Goal: Task Accomplishment & Management: Complete application form

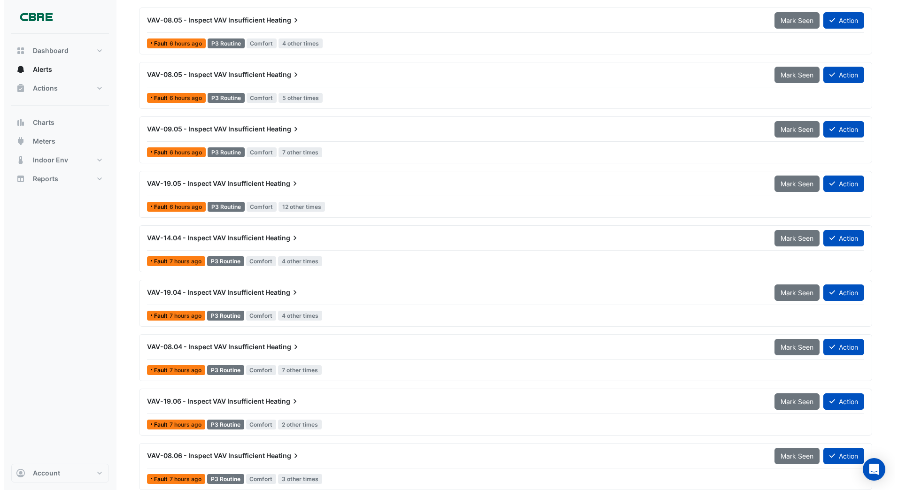
scroll to position [664, 0]
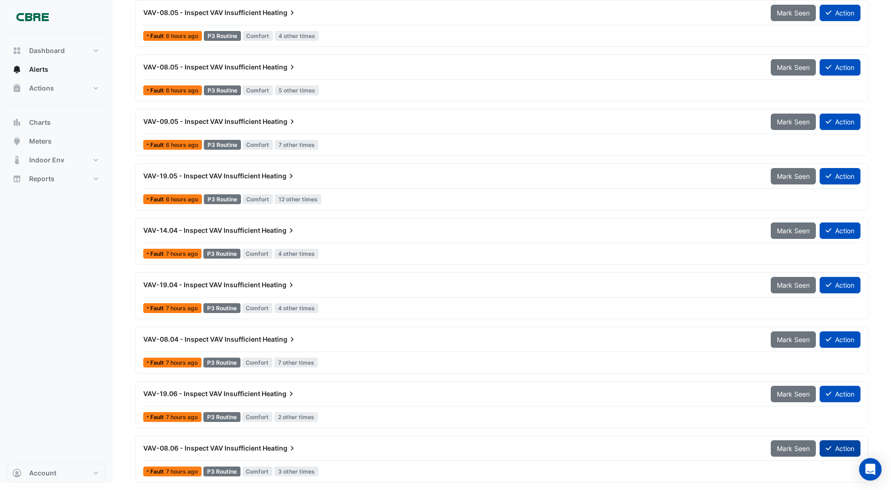
click at [834, 447] on button "Action" at bounding box center [839, 448] width 41 height 16
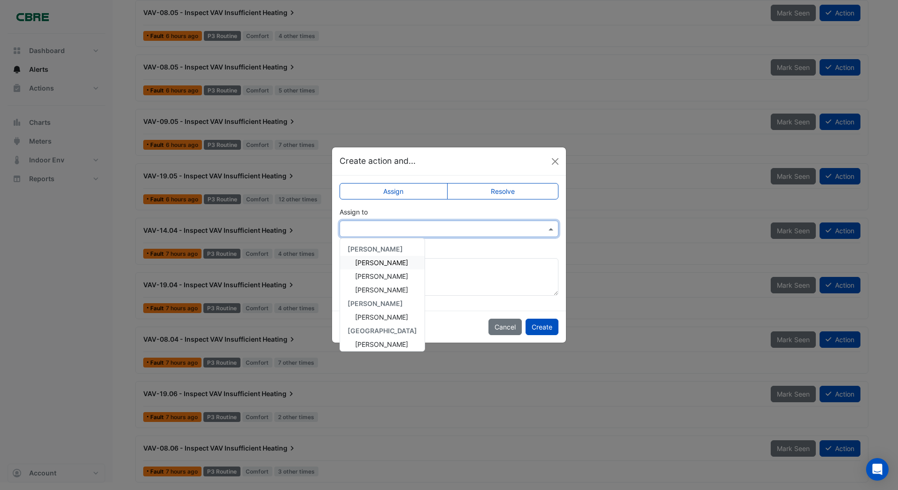
click at [373, 231] on input "text" at bounding box center [440, 229] width 190 height 10
click at [375, 316] on span "[PERSON_NAME]" at bounding box center [381, 317] width 53 height 8
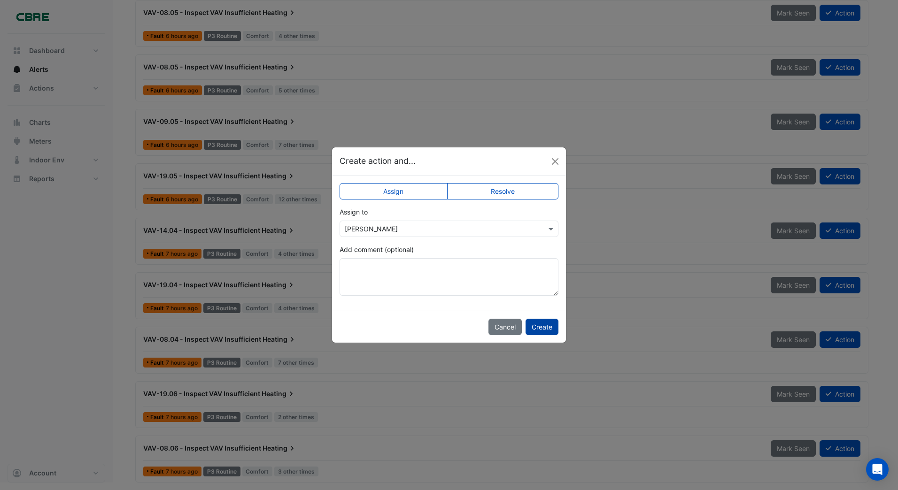
click at [542, 329] on button "Create" at bounding box center [541, 327] width 33 height 16
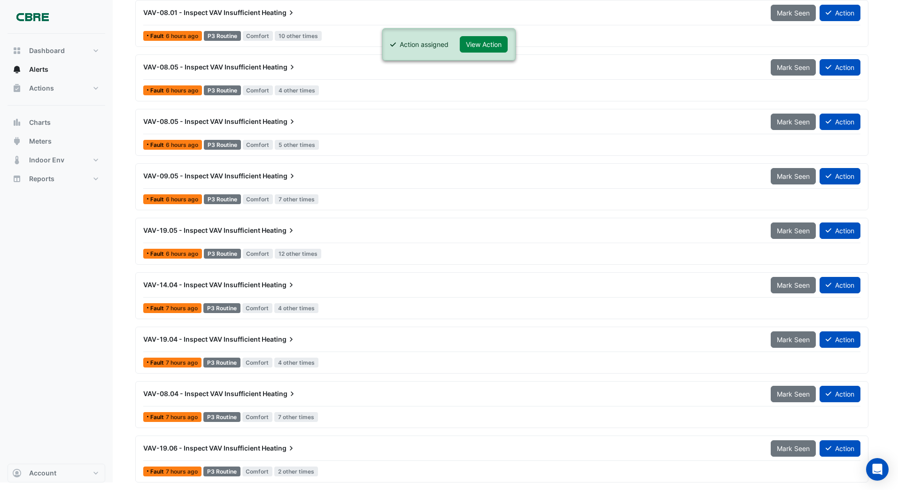
scroll to position [609, 0]
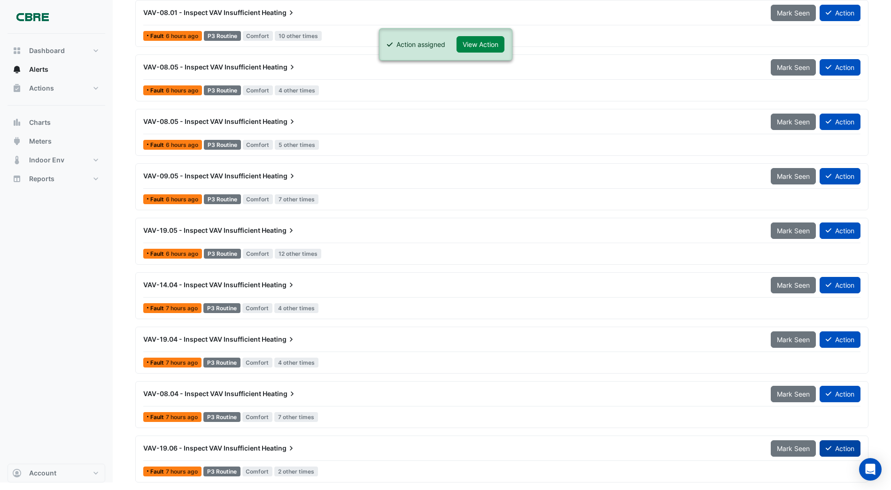
click at [831, 445] on button "Action" at bounding box center [839, 448] width 41 height 16
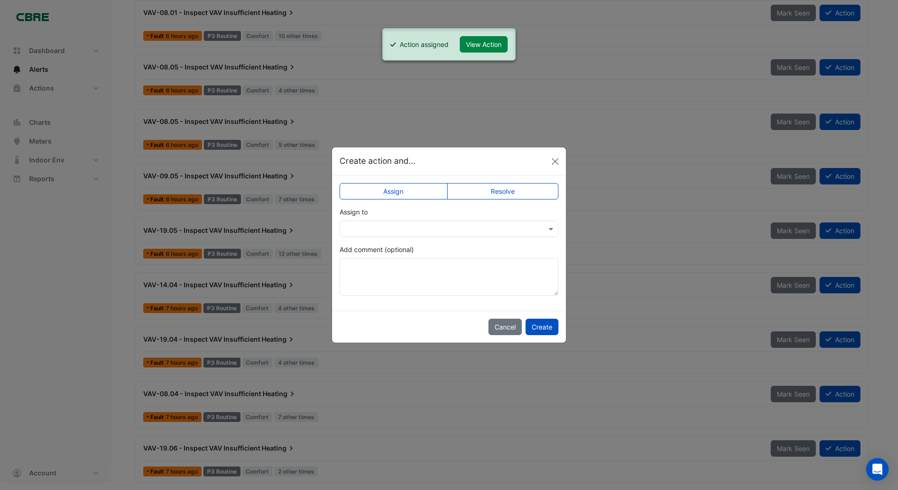
click at [366, 231] on input "text" at bounding box center [440, 229] width 190 height 10
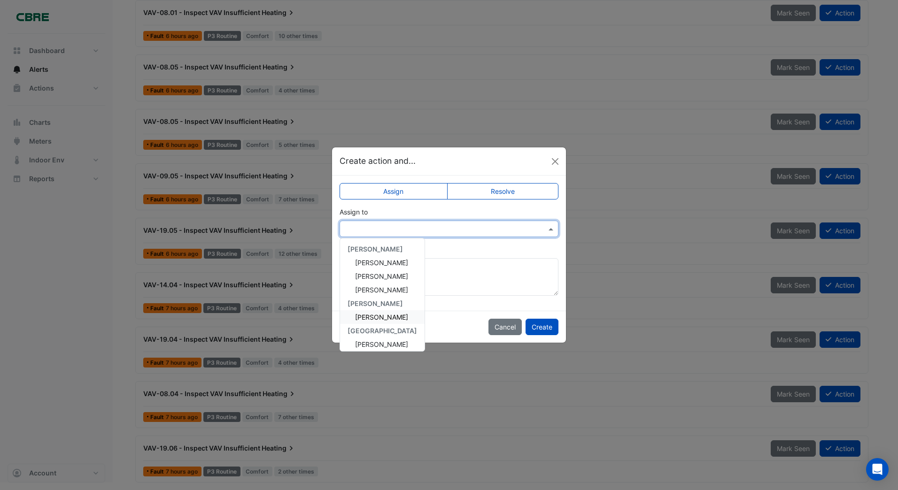
click at [370, 316] on span "[PERSON_NAME]" at bounding box center [381, 317] width 53 height 8
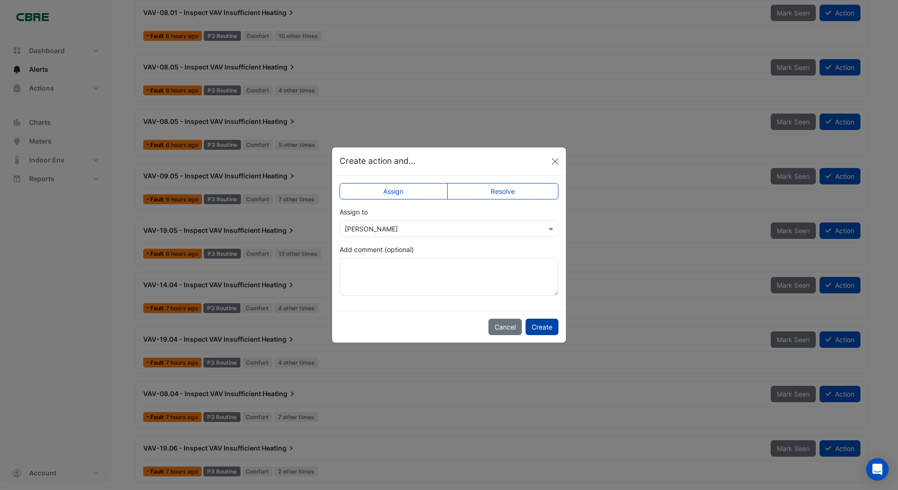
click at [542, 325] on button "Create" at bounding box center [541, 327] width 33 height 16
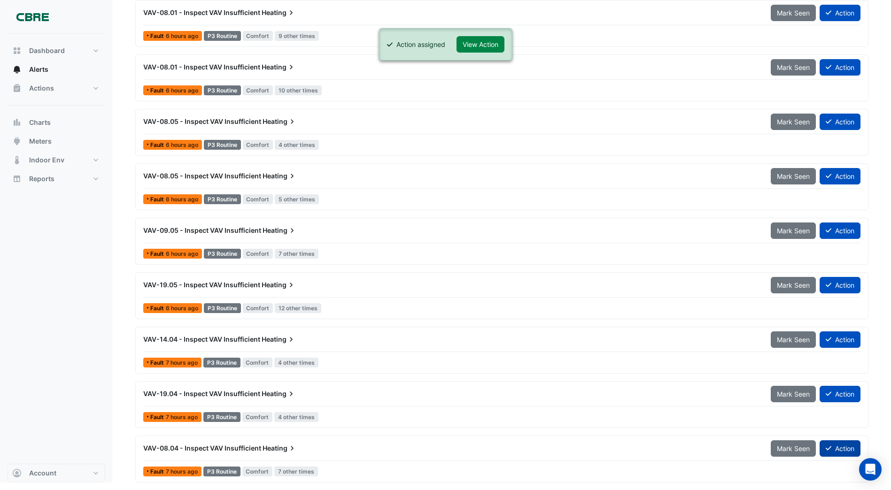
click at [832, 448] on button "Action" at bounding box center [839, 448] width 41 height 16
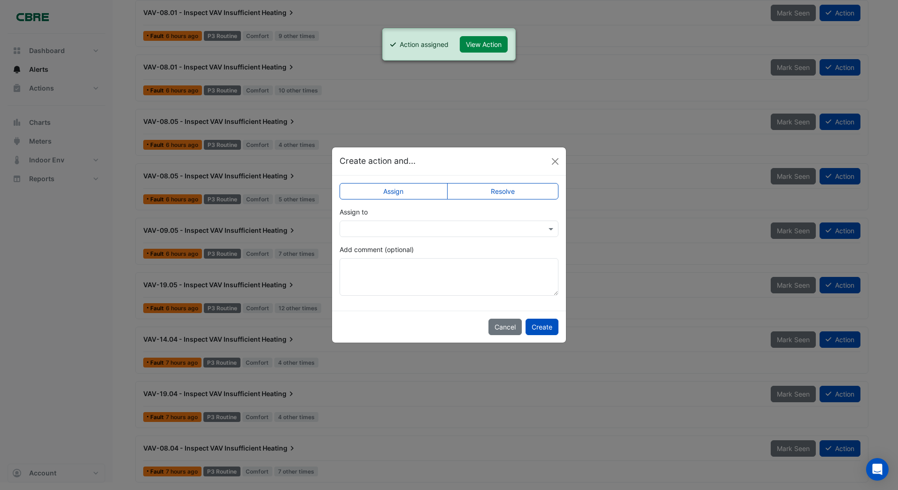
click at [404, 230] on input "text" at bounding box center [440, 229] width 190 height 10
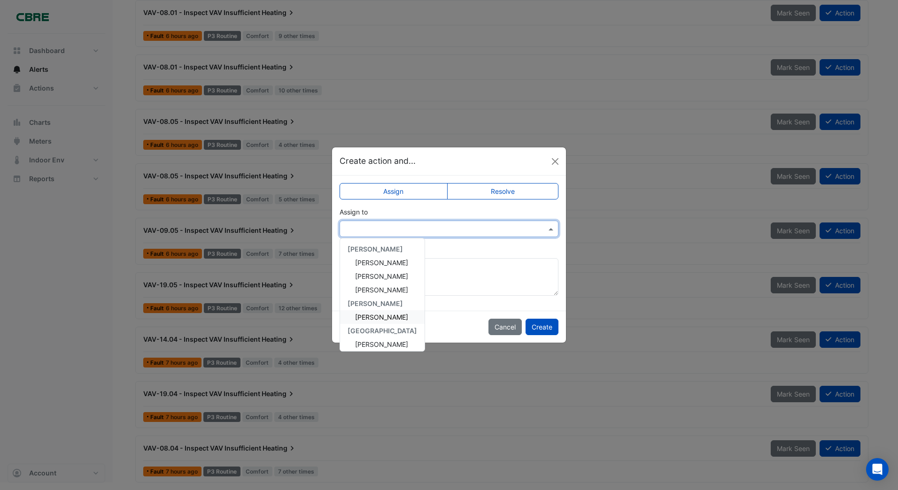
click at [378, 317] on span "[PERSON_NAME]" at bounding box center [381, 317] width 53 height 8
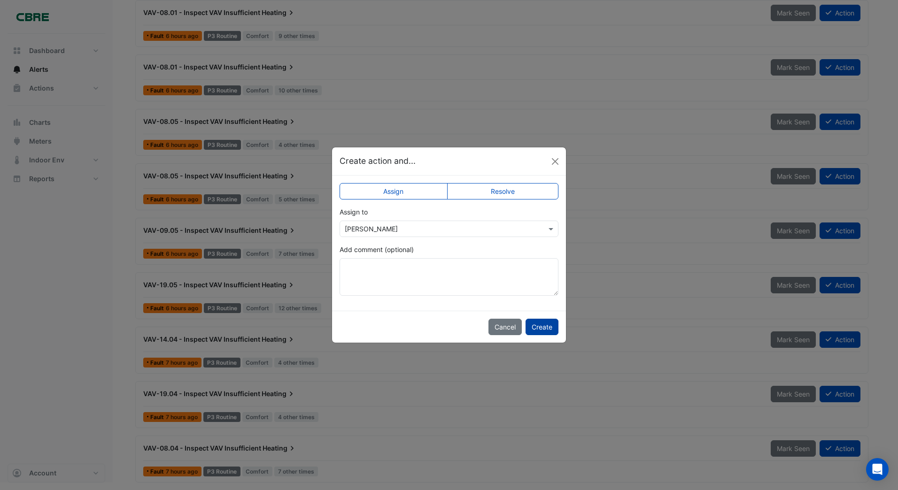
click at [548, 326] on button "Create" at bounding box center [541, 327] width 33 height 16
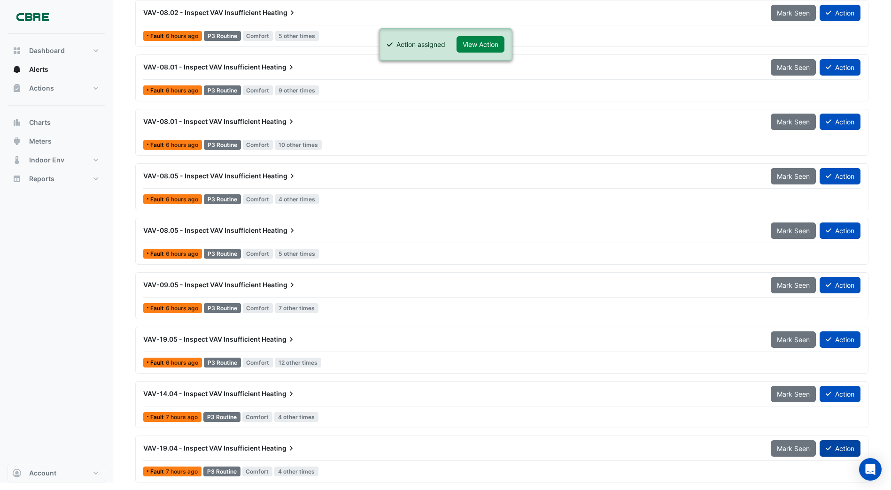
click at [841, 448] on button "Action" at bounding box center [839, 448] width 41 height 16
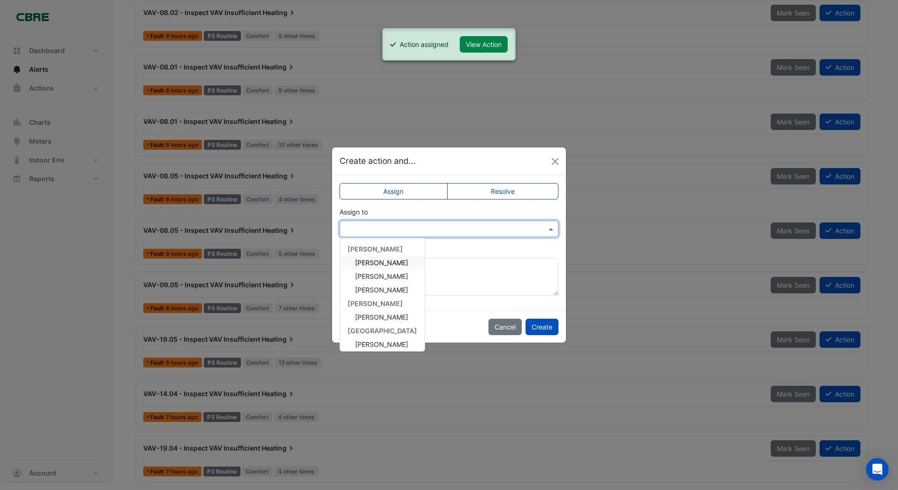
click at [379, 227] on input "text" at bounding box center [440, 229] width 190 height 10
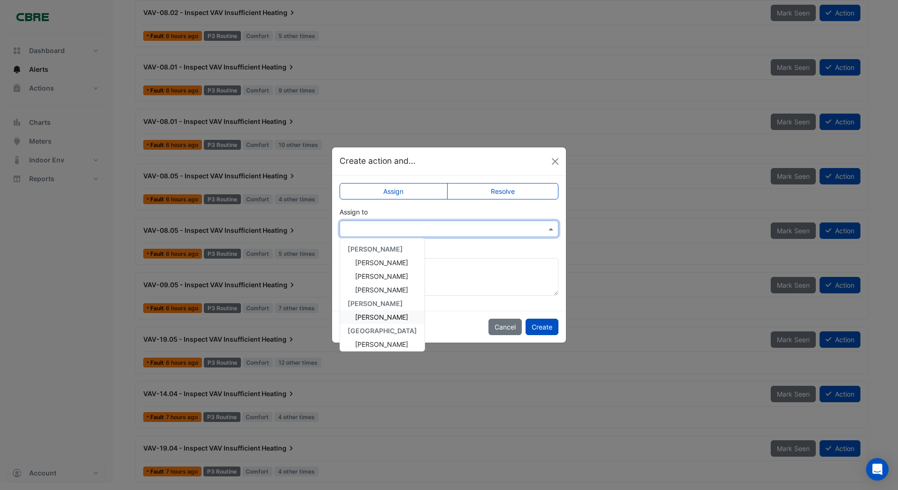
click at [374, 316] on span "[PERSON_NAME]" at bounding box center [381, 317] width 53 height 8
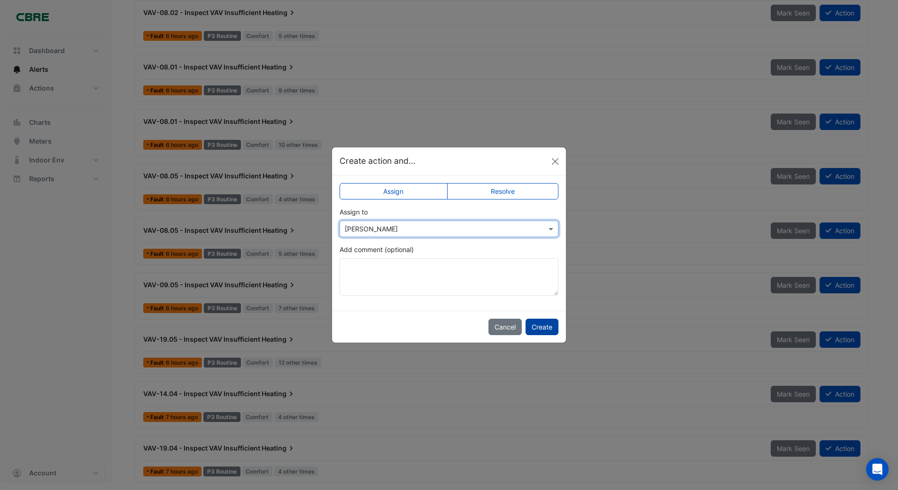
click at [537, 322] on button "Create" at bounding box center [541, 327] width 33 height 16
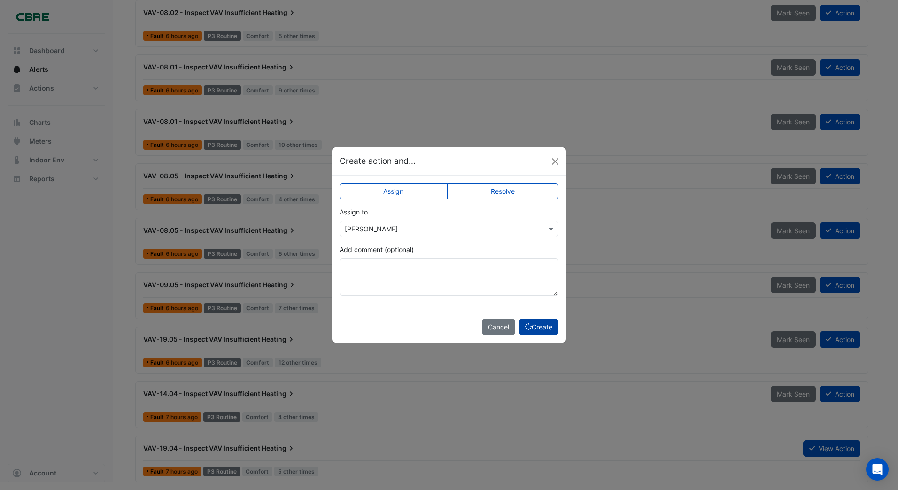
scroll to position [446, 0]
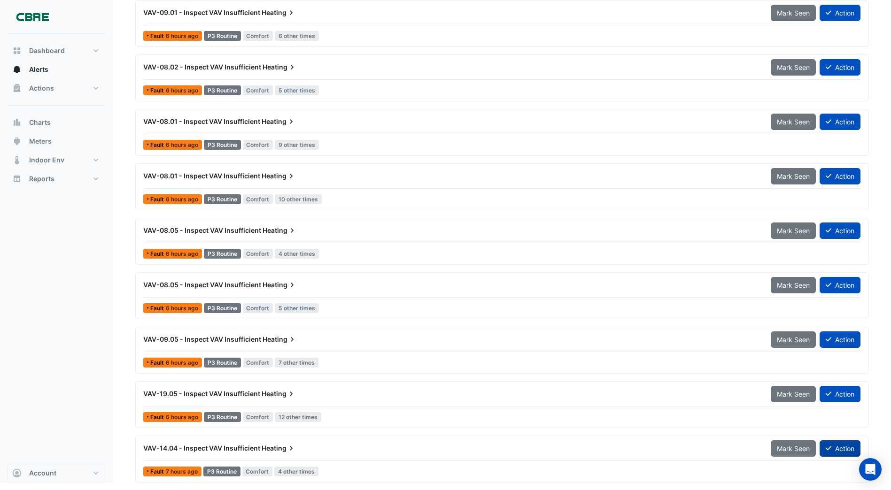
click at [838, 445] on button "Action" at bounding box center [839, 448] width 41 height 16
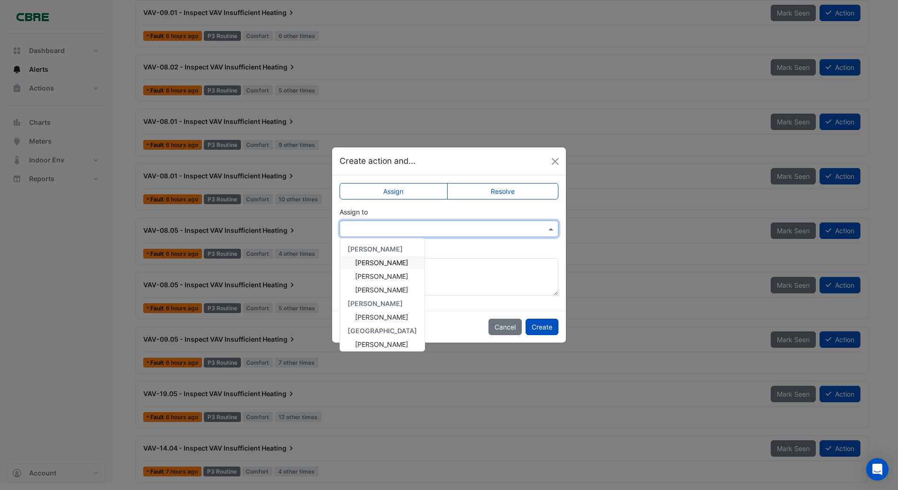
click at [355, 231] on input "text" at bounding box center [440, 229] width 190 height 10
click at [359, 318] on span "[PERSON_NAME]" at bounding box center [381, 317] width 53 height 8
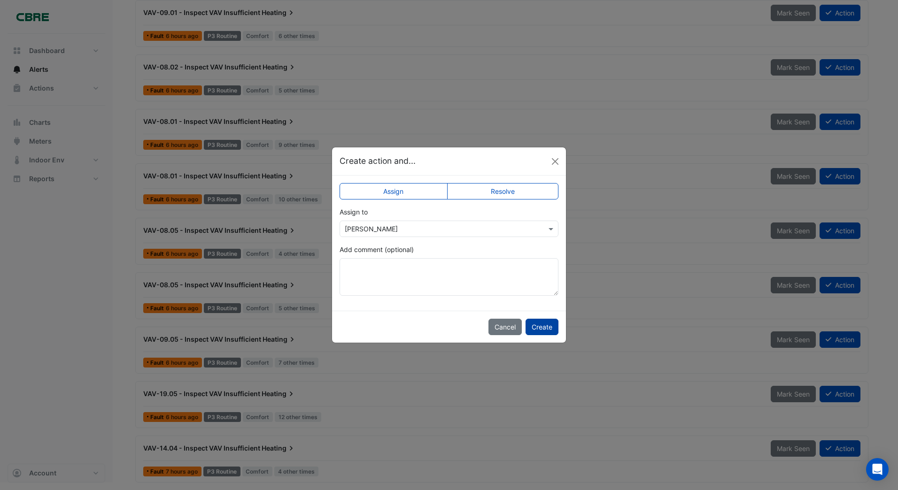
click at [539, 329] on button "Create" at bounding box center [541, 327] width 33 height 16
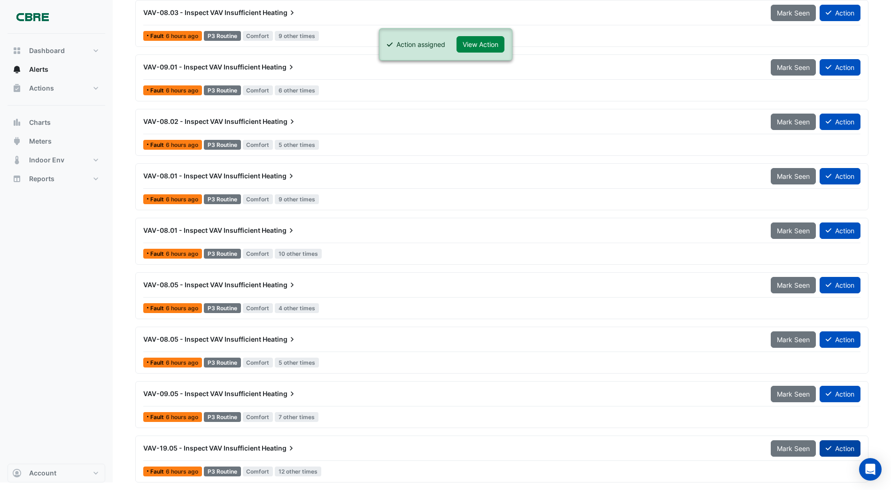
click at [832, 444] on button "Action" at bounding box center [839, 448] width 41 height 16
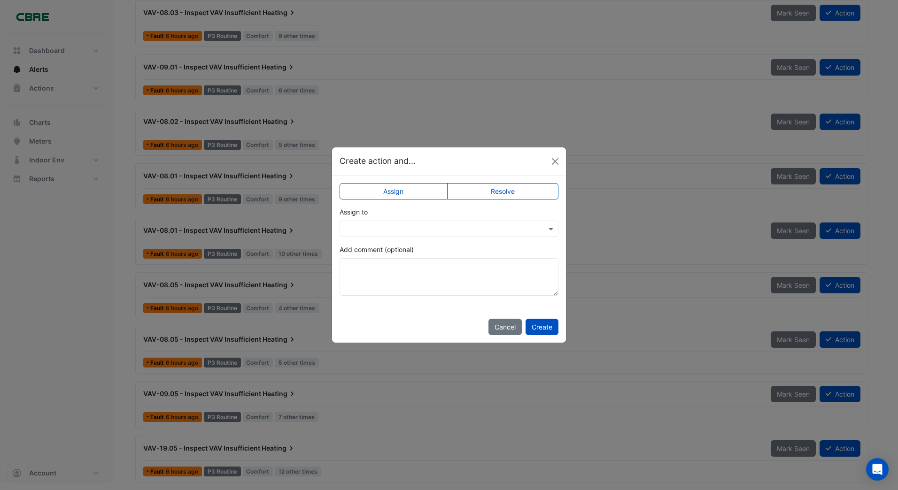
click at [402, 233] on input "text" at bounding box center [440, 229] width 190 height 10
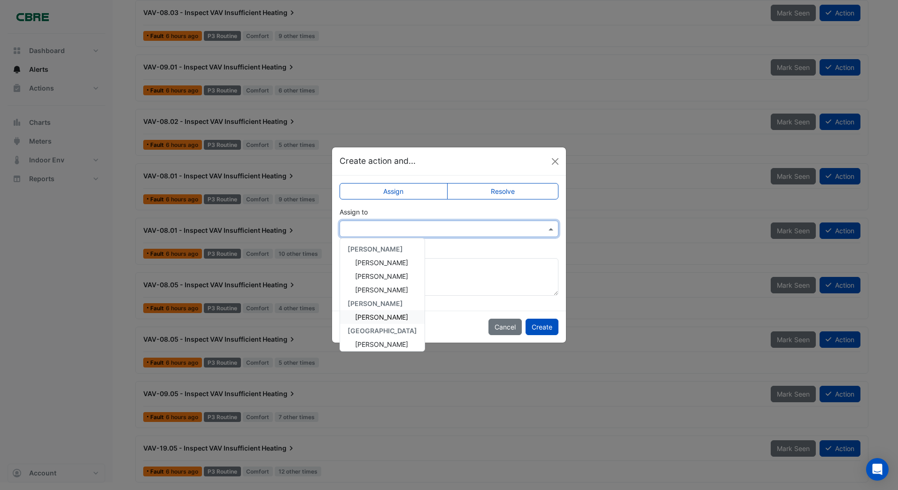
click at [377, 315] on span "[PERSON_NAME]" at bounding box center [381, 317] width 53 height 8
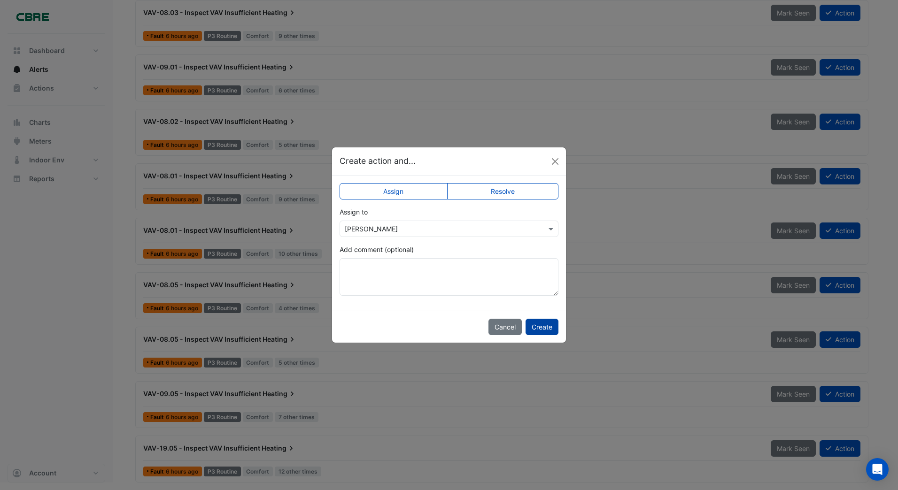
click at [539, 325] on button "Create" at bounding box center [541, 327] width 33 height 16
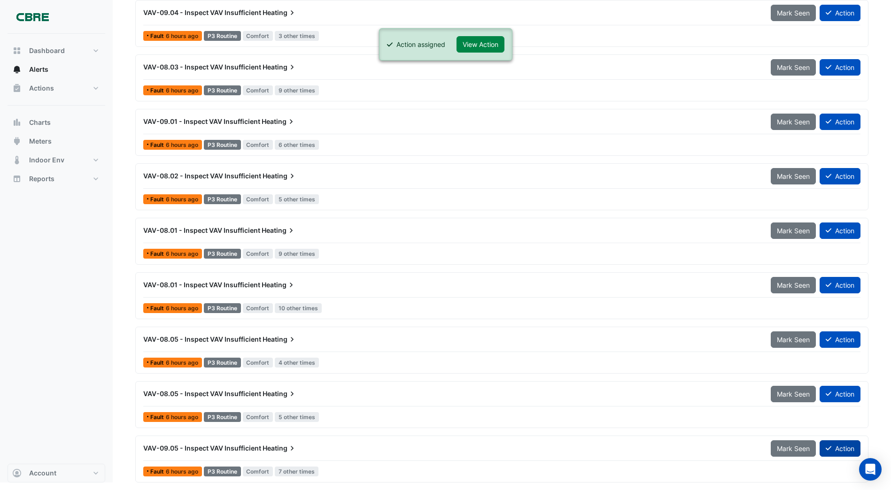
click at [841, 448] on button "Action" at bounding box center [839, 448] width 41 height 16
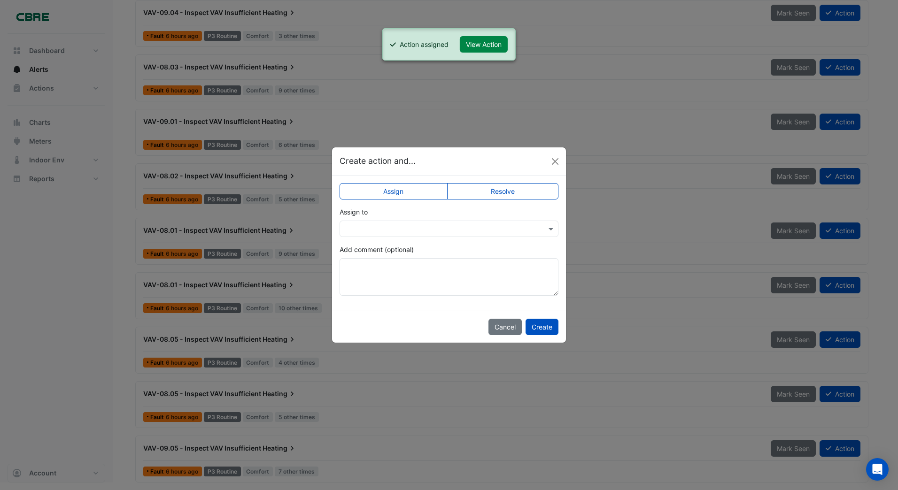
click at [384, 231] on input "text" at bounding box center [440, 229] width 190 height 10
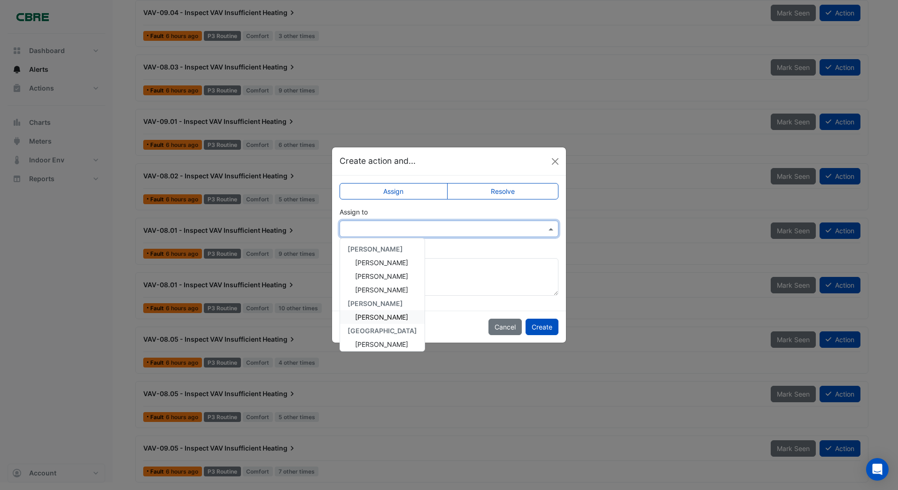
click at [371, 316] on span "[PERSON_NAME]" at bounding box center [381, 317] width 53 height 8
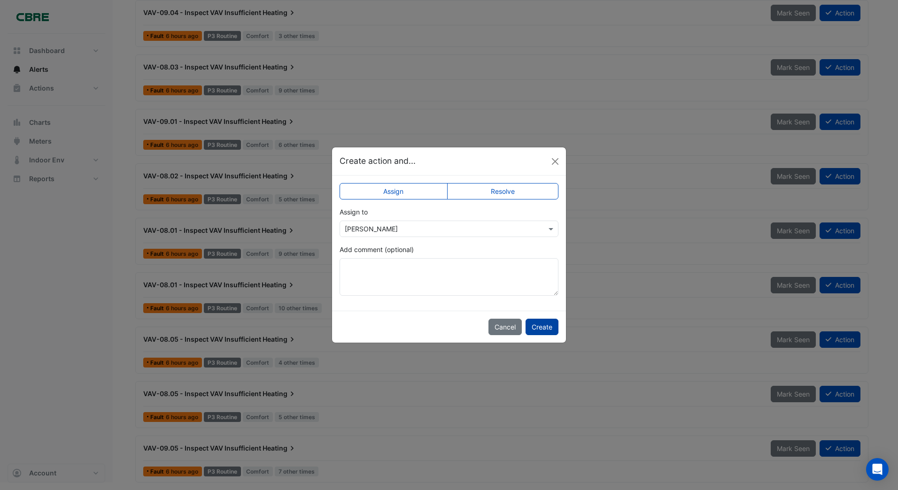
click at [548, 326] on button "Create" at bounding box center [541, 327] width 33 height 16
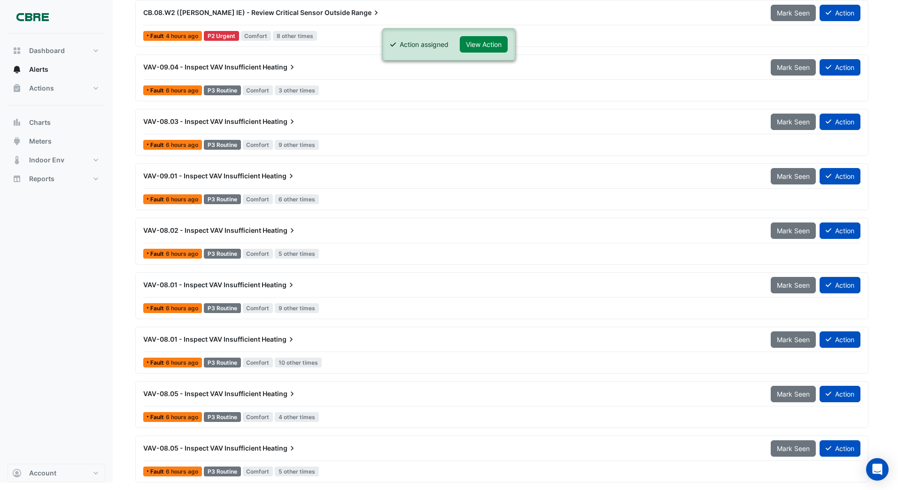
scroll to position [283, 0]
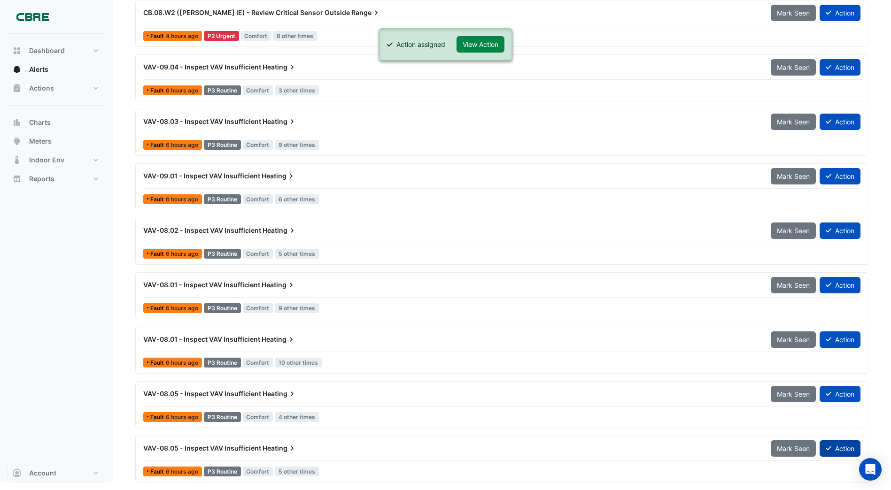
click at [834, 451] on button "Action" at bounding box center [839, 448] width 41 height 16
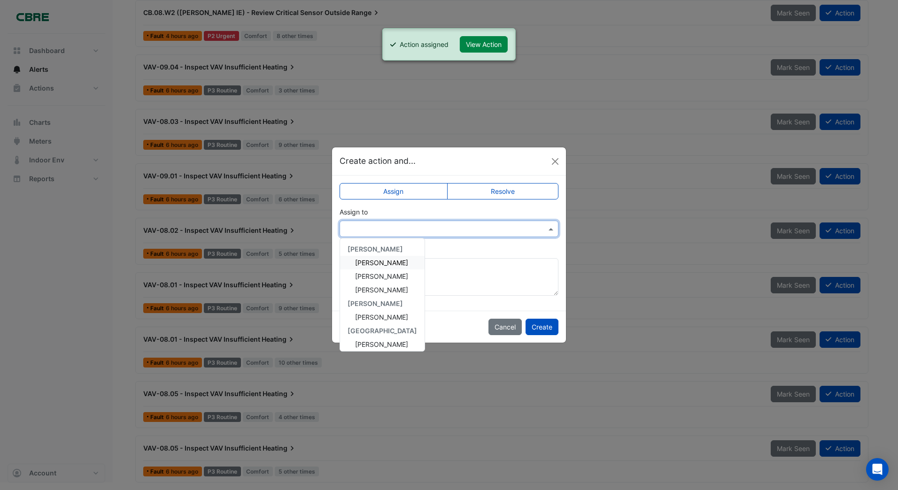
click at [372, 229] on input "text" at bounding box center [440, 229] width 190 height 10
click at [366, 316] on span "[PERSON_NAME]" at bounding box center [381, 317] width 53 height 8
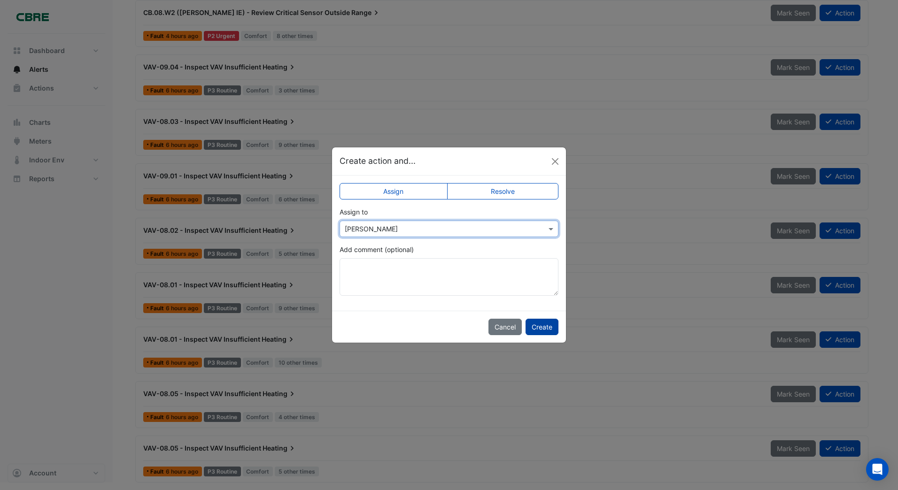
click at [537, 327] on button "Create" at bounding box center [541, 327] width 33 height 16
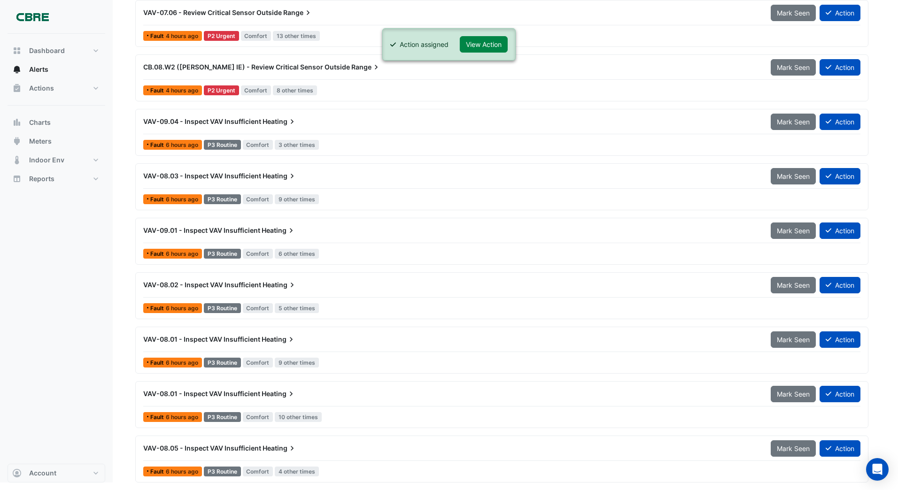
scroll to position [228, 0]
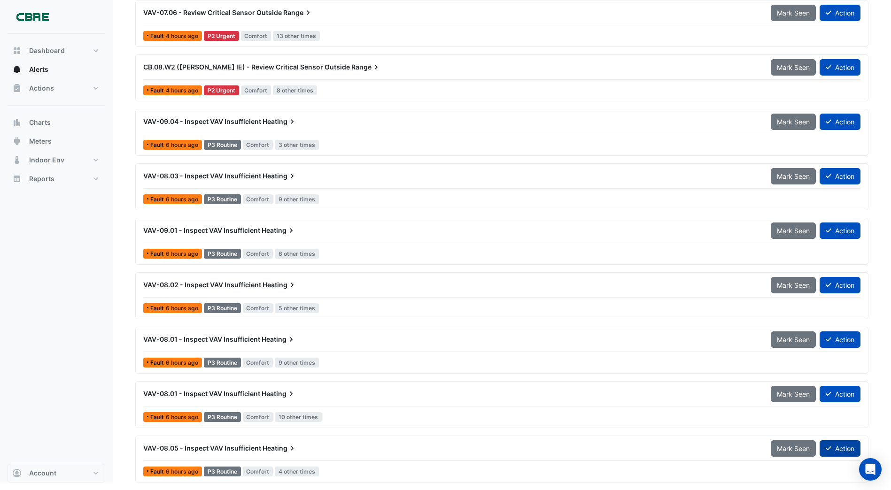
click at [841, 449] on button "Action" at bounding box center [839, 448] width 41 height 16
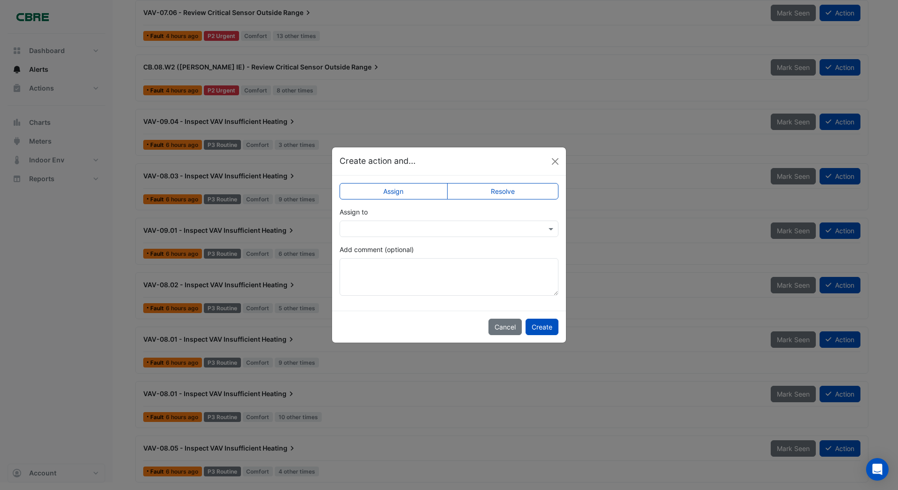
click at [366, 231] on input "text" at bounding box center [440, 229] width 190 height 10
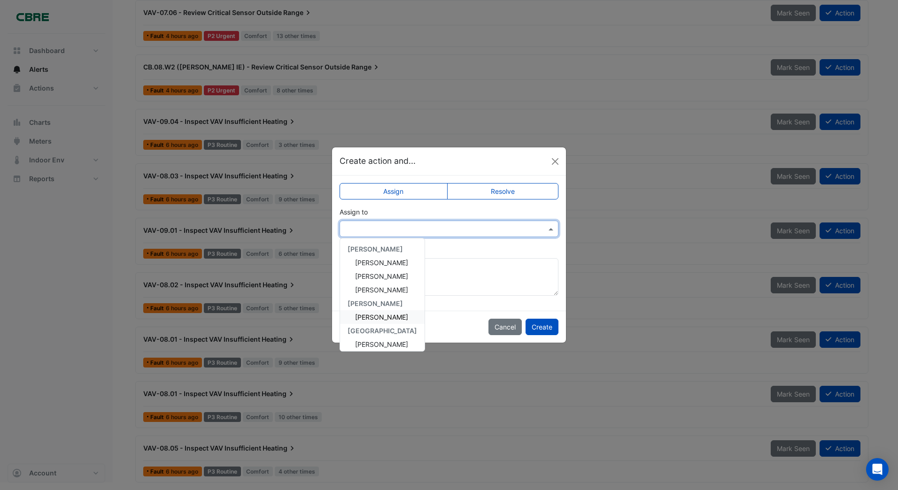
click at [358, 315] on span "[PERSON_NAME]" at bounding box center [381, 317] width 53 height 8
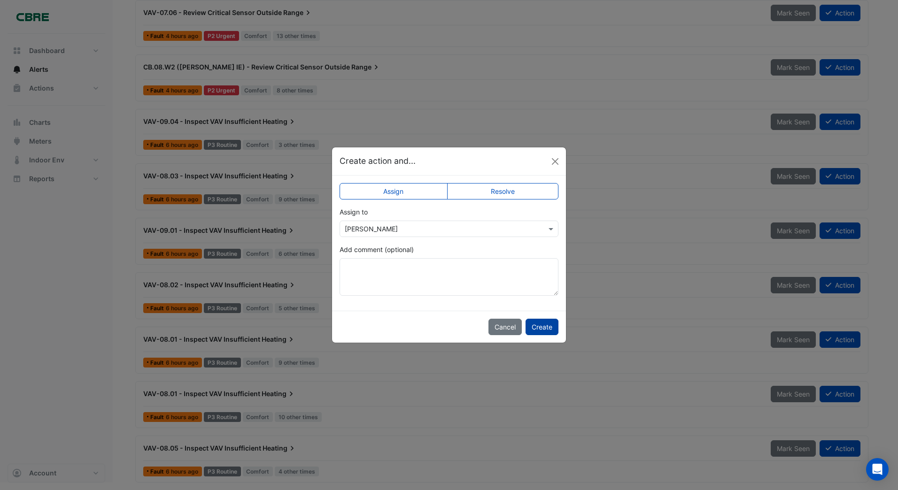
click at [540, 326] on button "Create" at bounding box center [541, 327] width 33 height 16
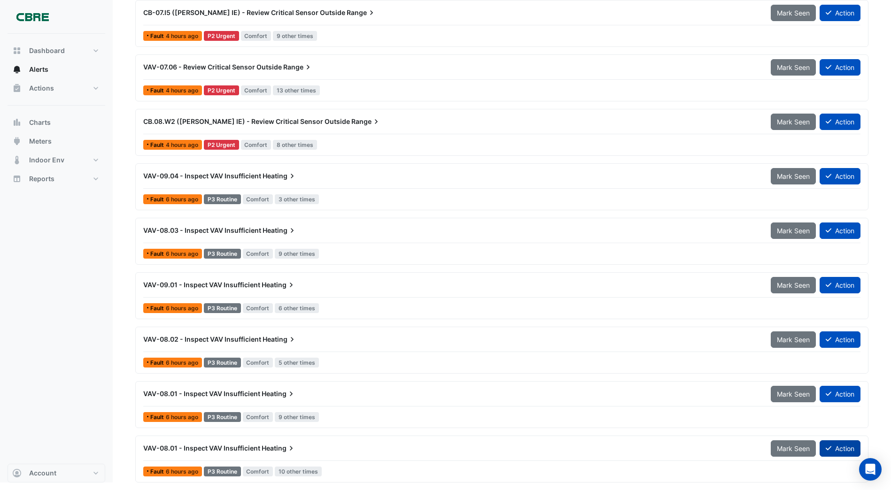
click at [838, 447] on button "Action" at bounding box center [839, 448] width 41 height 16
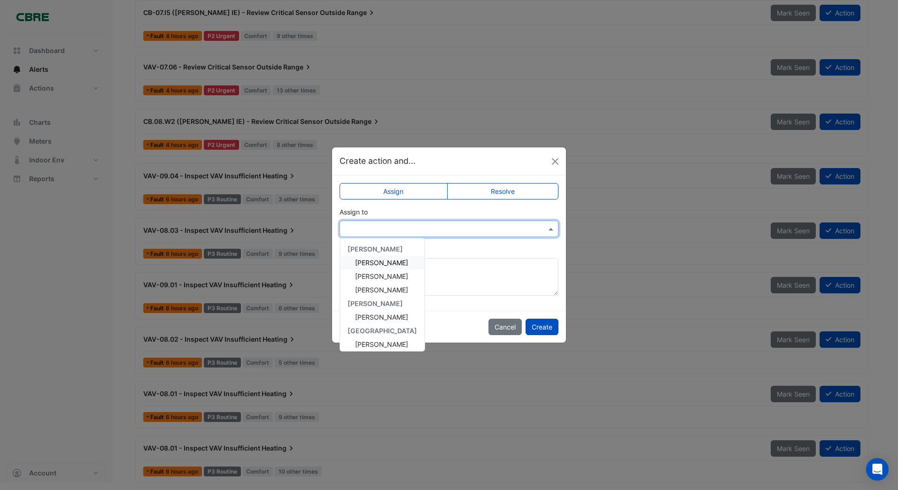
click at [381, 229] on input "text" at bounding box center [440, 229] width 190 height 10
click at [379, 316] on span "[PERSON_NAME]" at bounding box center [381, 317] width 53 height 8
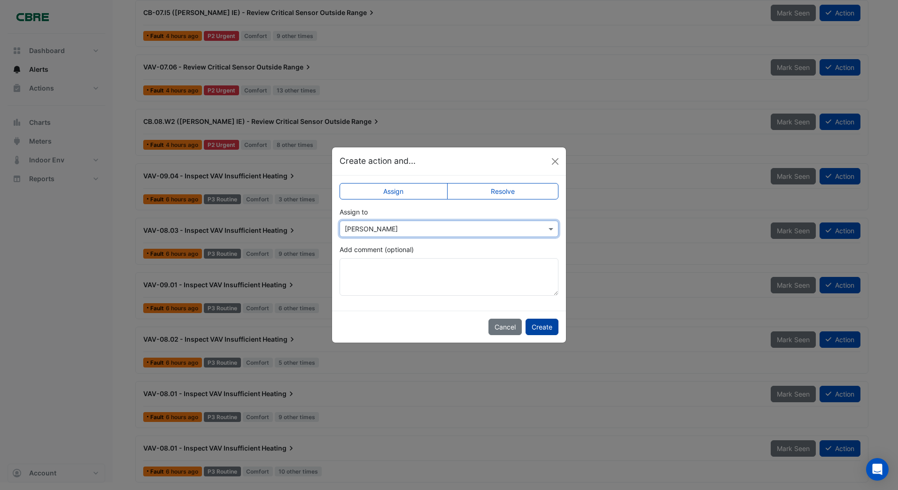
click at [540, 326] on button "Create" at bounding box center [541, 327] width 33 height 16
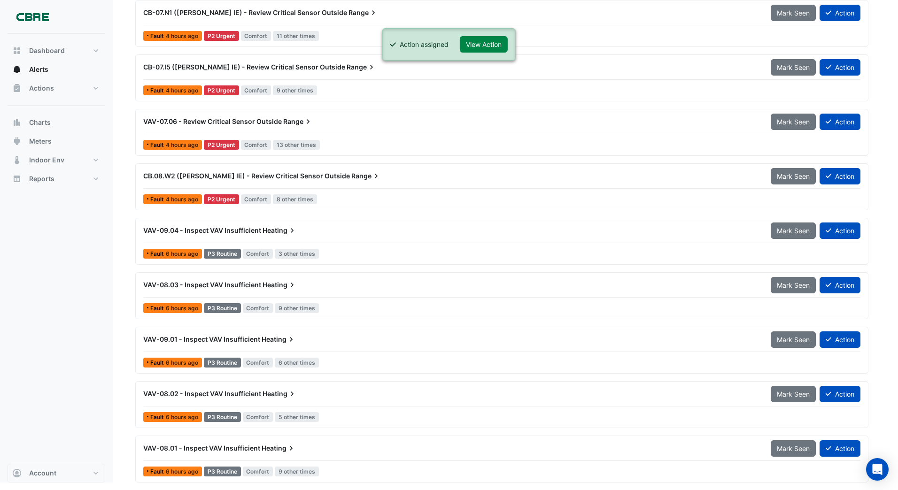
scroll to position [119, 0]
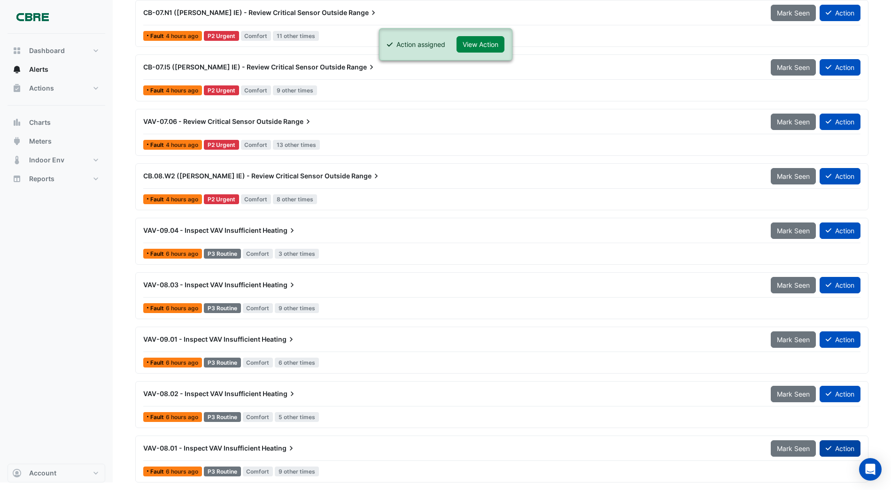
click at [850, 447] on button "Action" at bounding box center [839, 448] width 41 height 16
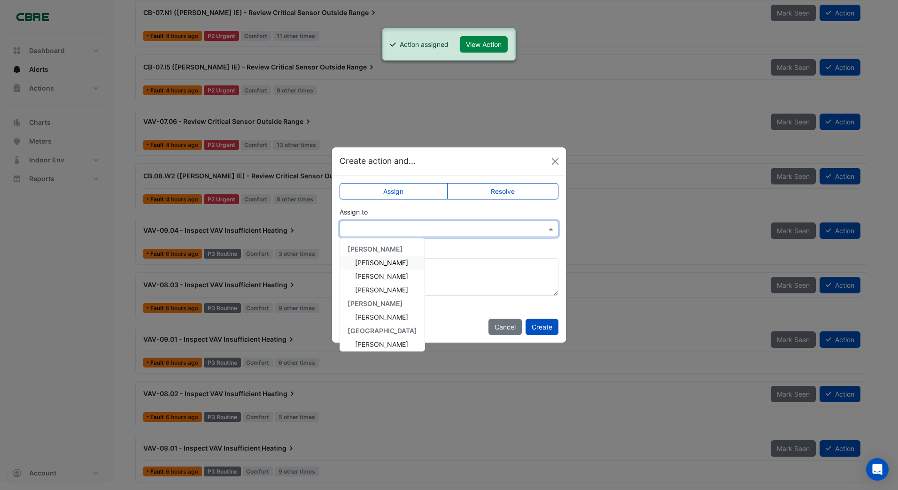
click at [393, 231] on input "text" at bounding box center [440, 229] width 190 height 10
click at [374, 314] on span "[PERSON_NAME]" at bounding box center [381, 317] width 53 height 8
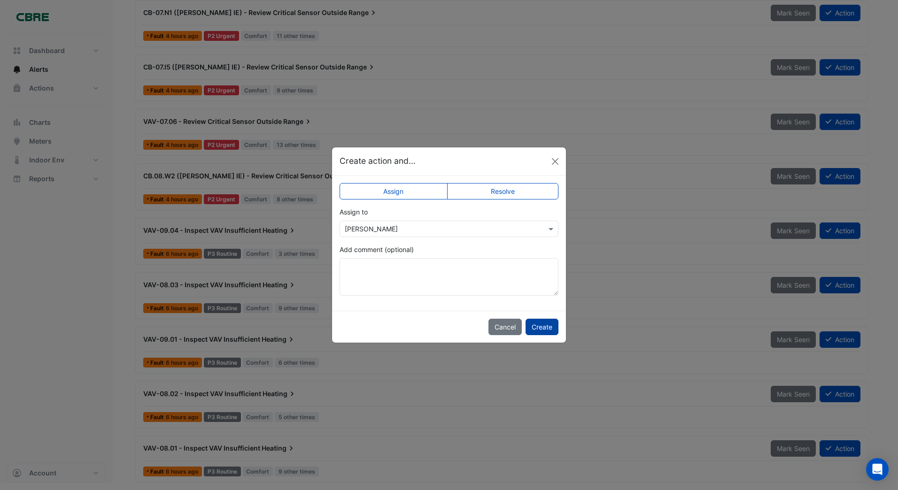
click at [546, 329] on button "Create" at bounding box center [541, 327] width 33 height 16
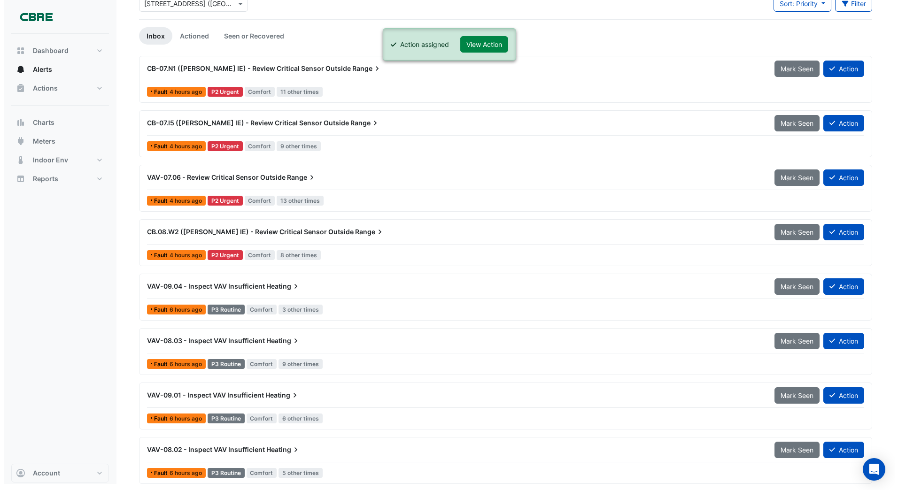
scroll to position [65, 0]
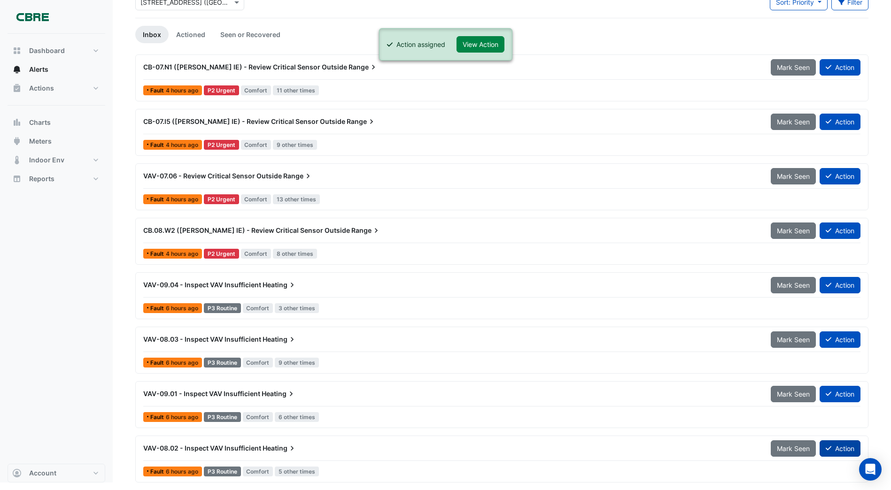
click at [837, 451] on button "Action" at bounding box center [839, 448] width 41 height 16
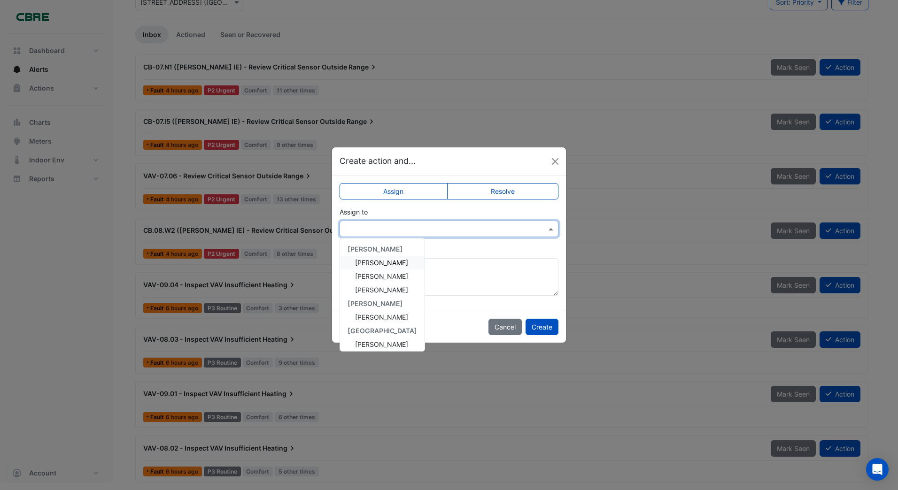
click at [387, 231] on input "text" at bounding box center [440, 229] width 190 height 10
click at [377, 315] on span "[PERSON_NAME]" at bounding box center [381, 317] width 53 height 8
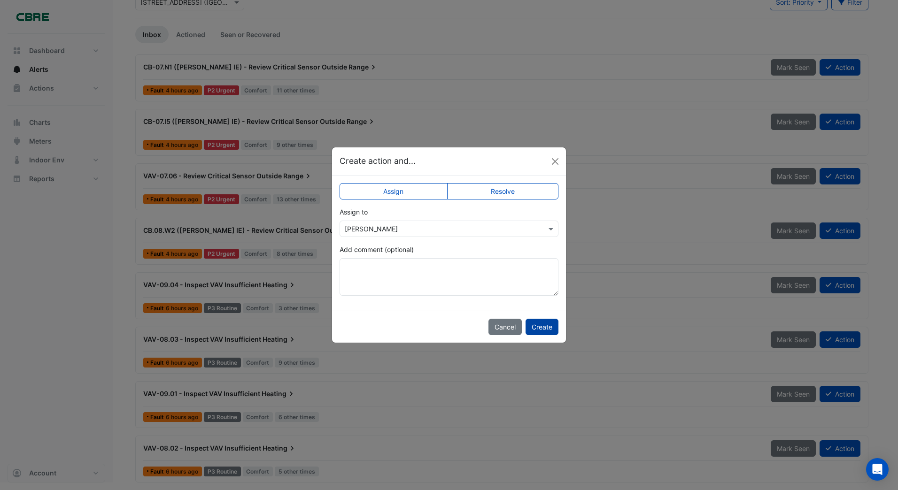
click at [543, 324] on button "Create" at bounding box center [541, 327] width 33 height 16
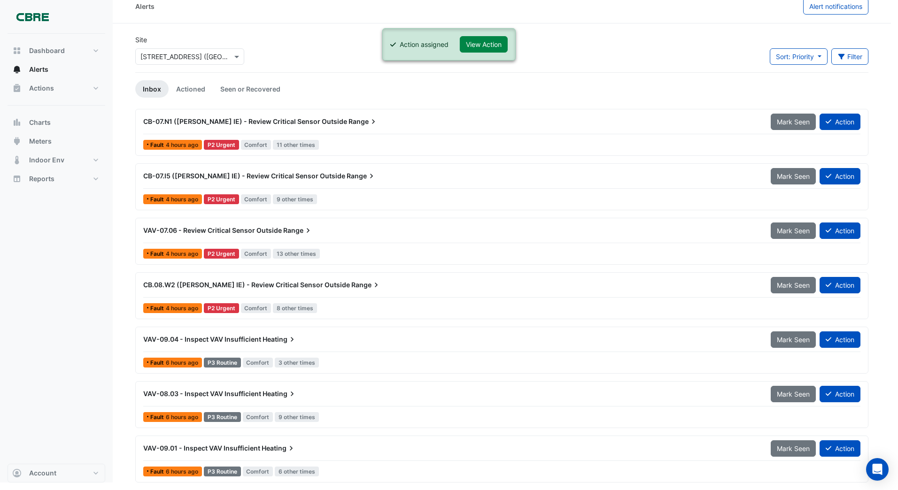
scroll to position [10, 0]
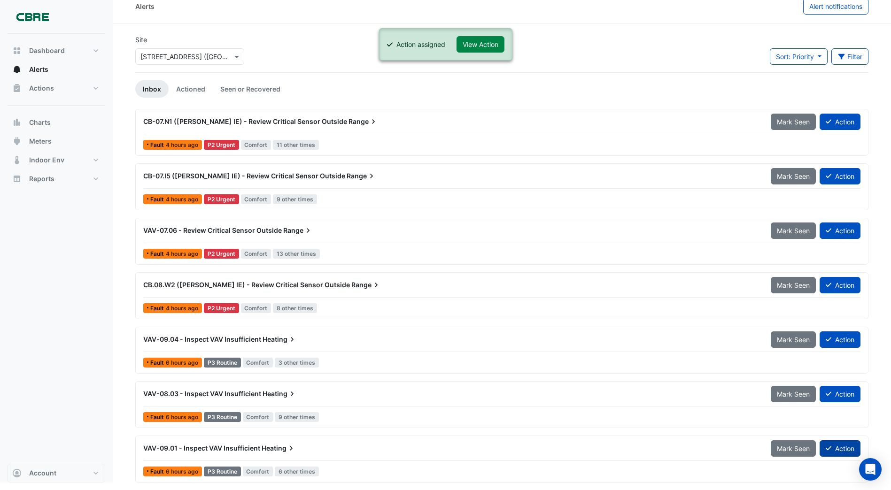
click at [835, 446] on button "Action" at bounding box center [839, 448] width 41 height 16
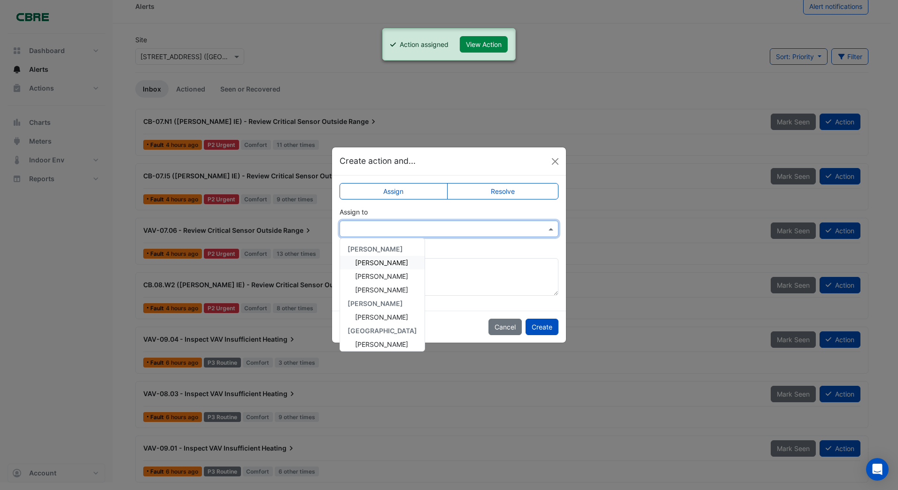
click at [352, 228] on input "text" at bounding box center [440, 229] width 190 height 10
click at [368, 314] on span "[PERSON_NAME]" at bounding box center [381, 317] width 53 height 8
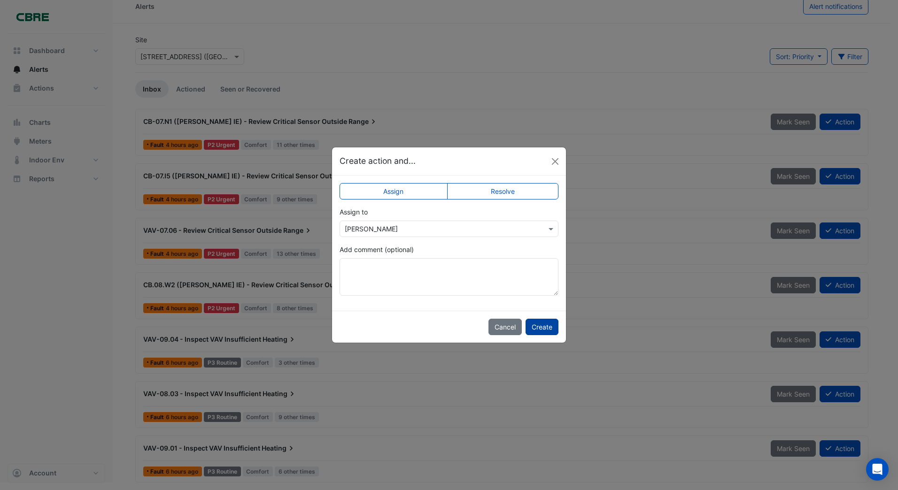
click at [540, 325] on button "Create" at bounding box center [541, 327] width 33 height 16
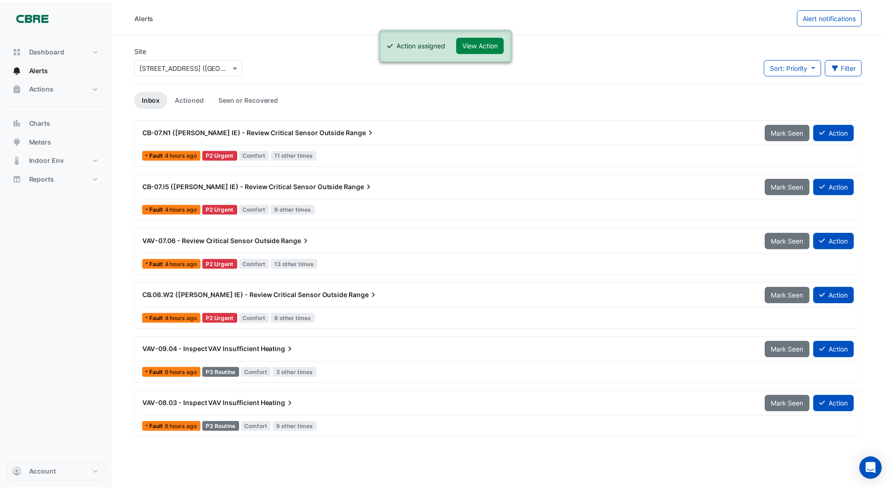
scroll to position [0, 0]
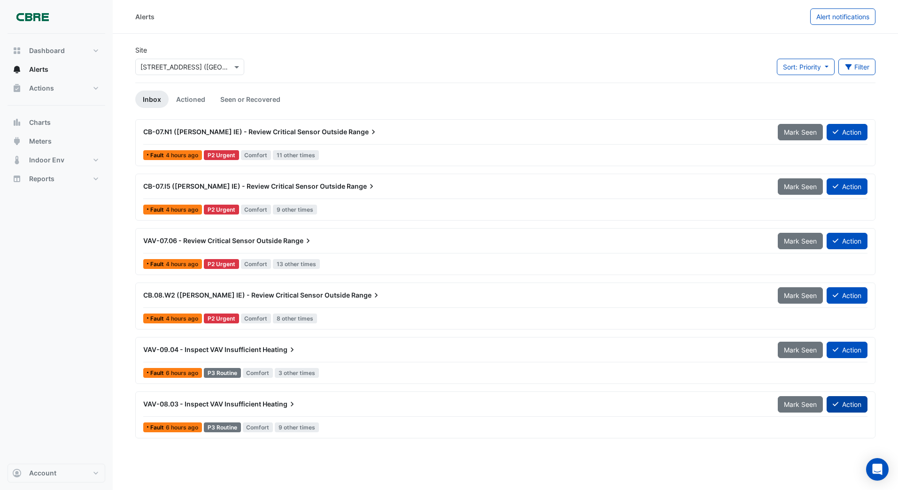
click at [842, 405] on button "Action" at bounding box center [846, 404] width 41 height 16
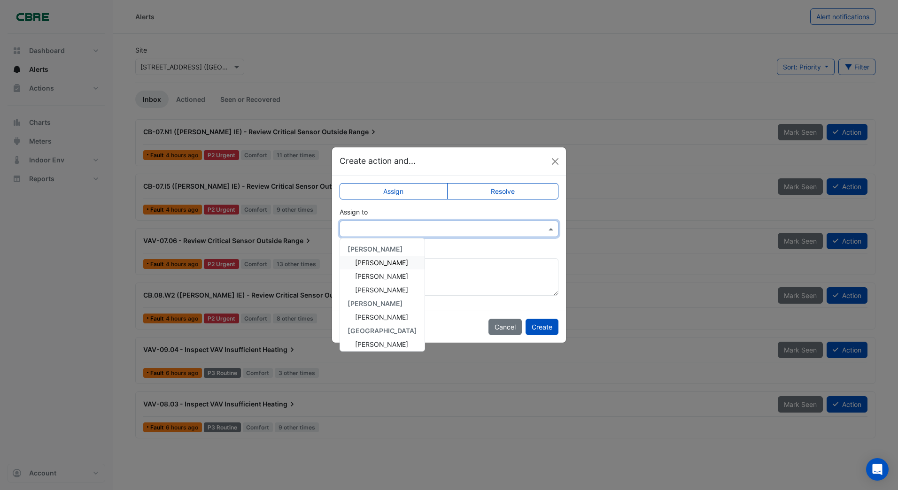
click at [373, 231] on input "text" at bounding box center [440, 229] width 190 height 10
click at [366, 316] on span "[PERSON_NAME]" at bounding box center [381, 317] width 53 height 8
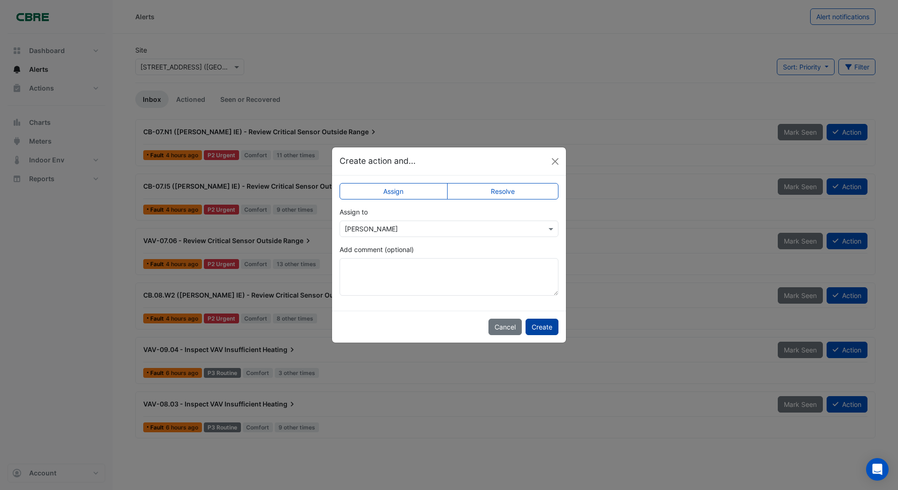
click at [540, 324] on button "Create" at bounding box center [541, 327] width 33 height 16
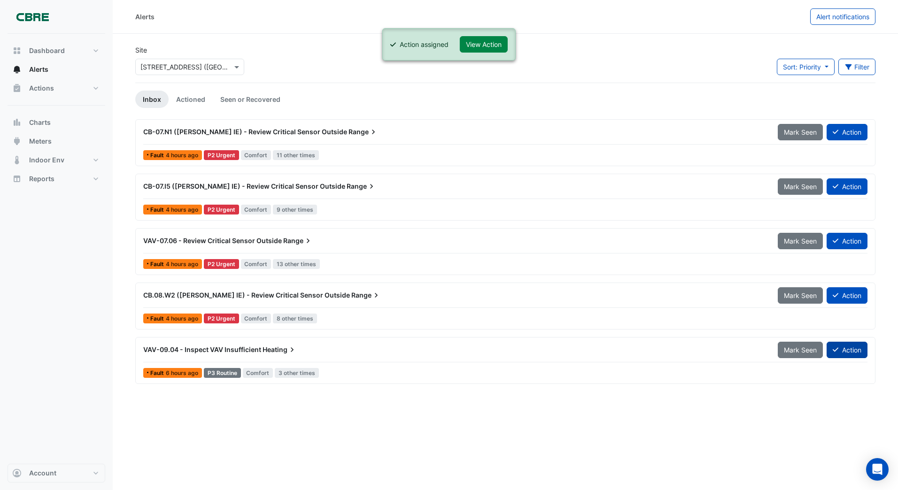
click at [850, 352] on button "Action" at bounding box center [846, 350] width 41 height 16
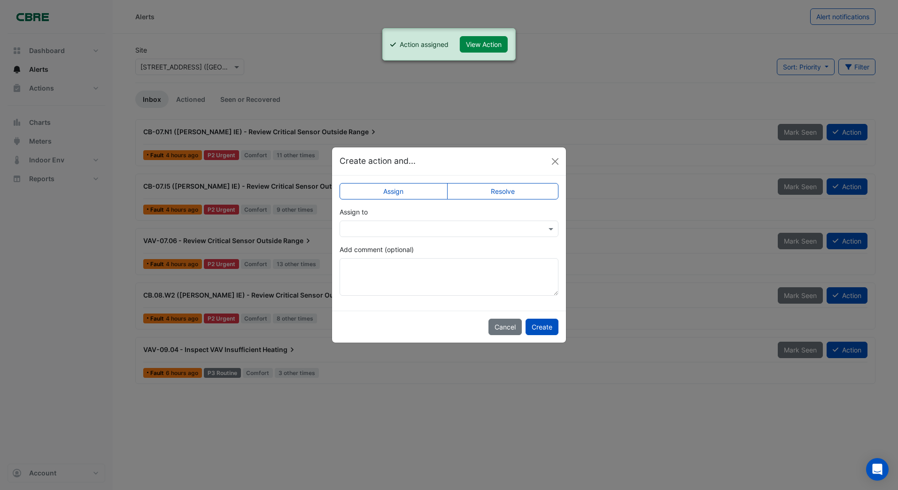
click at [368, 229] on input "text" at bounding box center [440, 229] width 190 height 10
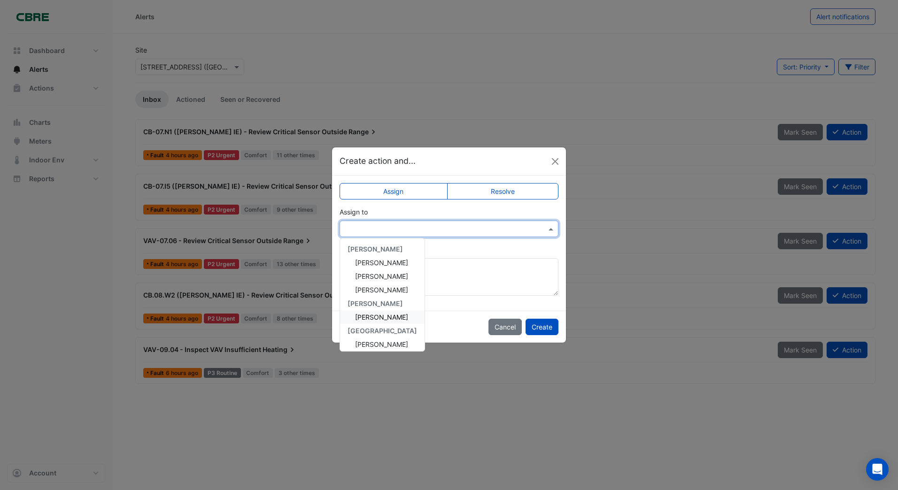
click at [367, 315] on span "[PERSON_NAME]" at bounding box center [381, 317] width 53 height 8
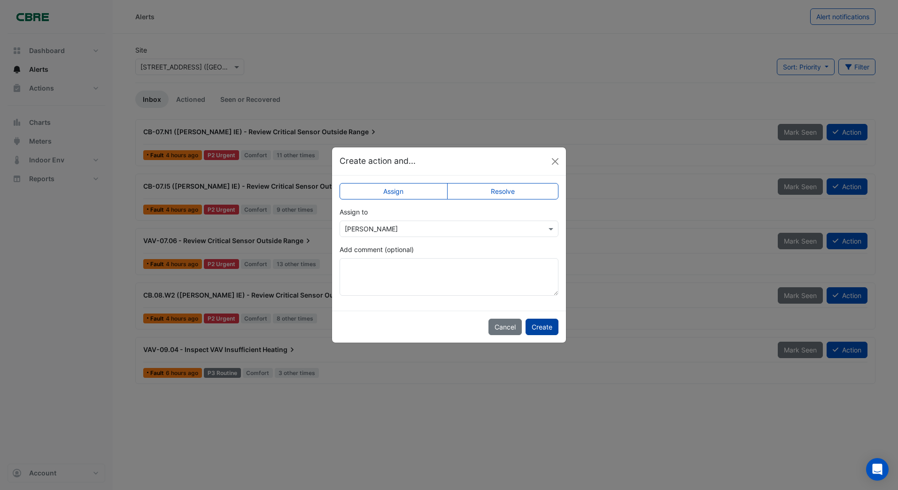
click at [545, 325] on button "Create" at bounding box center [541, 327] width 33 height 16
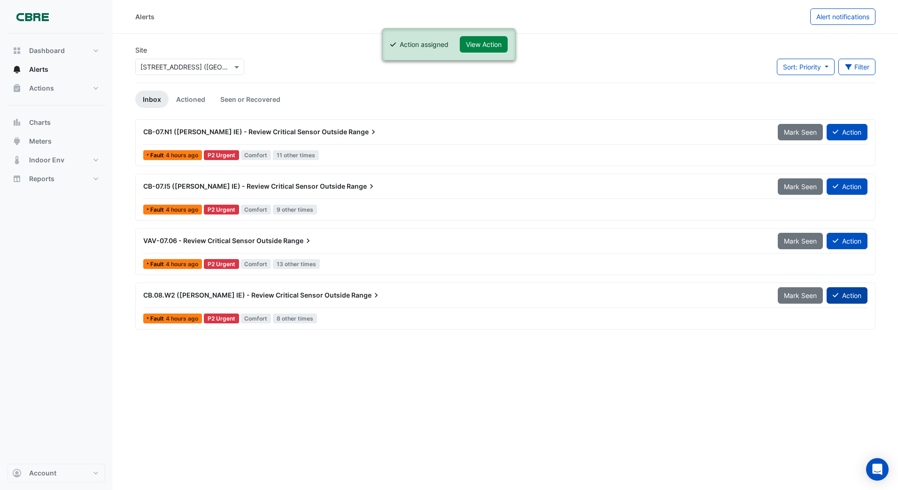
click at [850, 297] on button "Action" at bounding box center [846, 295] width 41 height 16
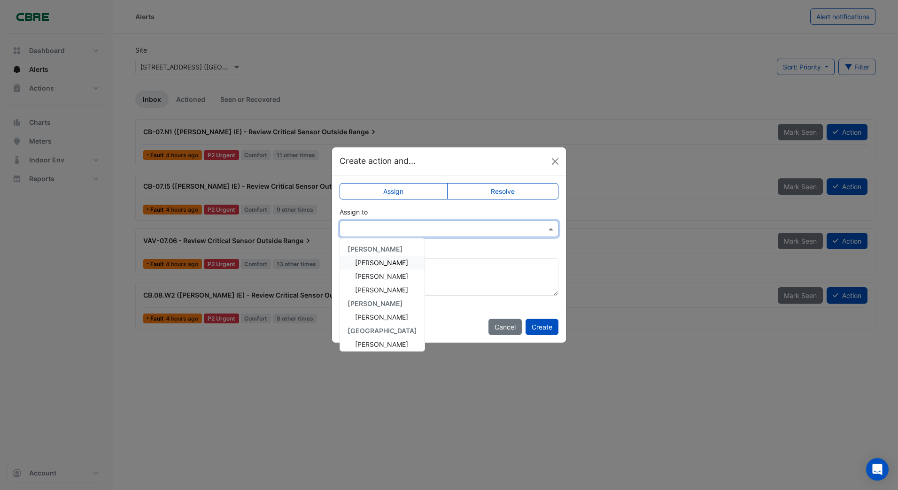
click at [358, 229] on input "text" at bounding box center [440, 229] width 190 height 10
click at [368, 316] on span "[PERSON_NAME]" at bounding box center [381, 317] width 53 height 8
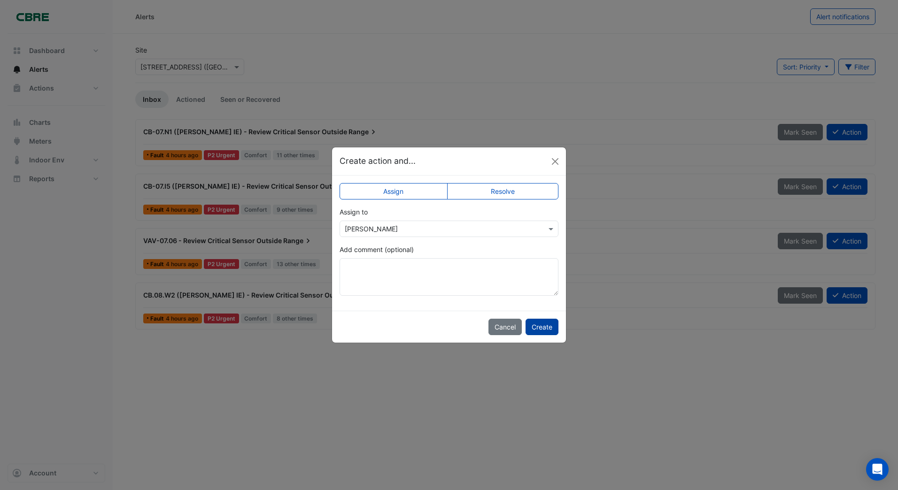
click at [539, 324] on button "Create" at bounding box center [541, 327] width 33 height 16
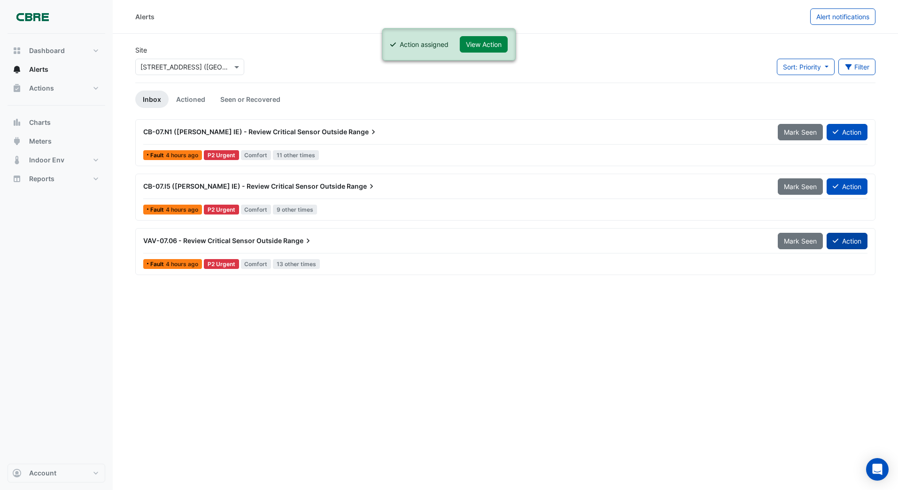
click at [850, 239] on button "Action" at bounding box center [846, 241] width 41 height 16
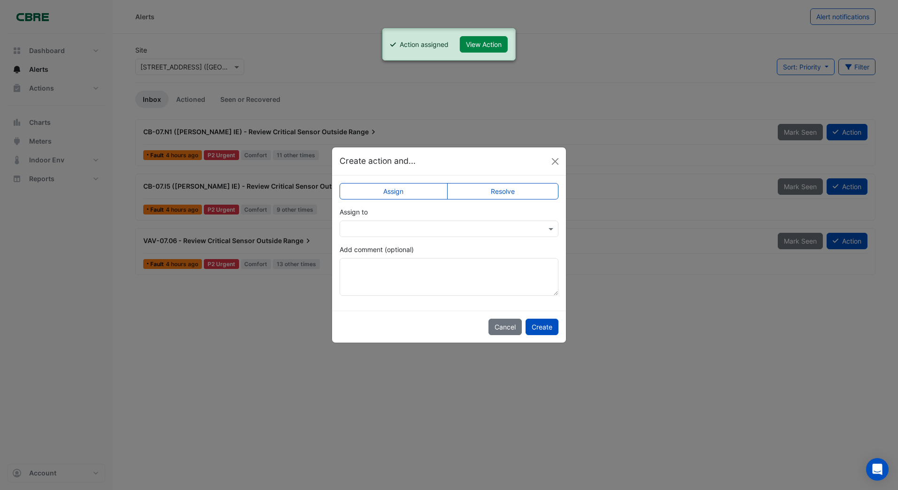
click at [355, 231] on input "text" at bounding box center [440, 229] width 190 height 10
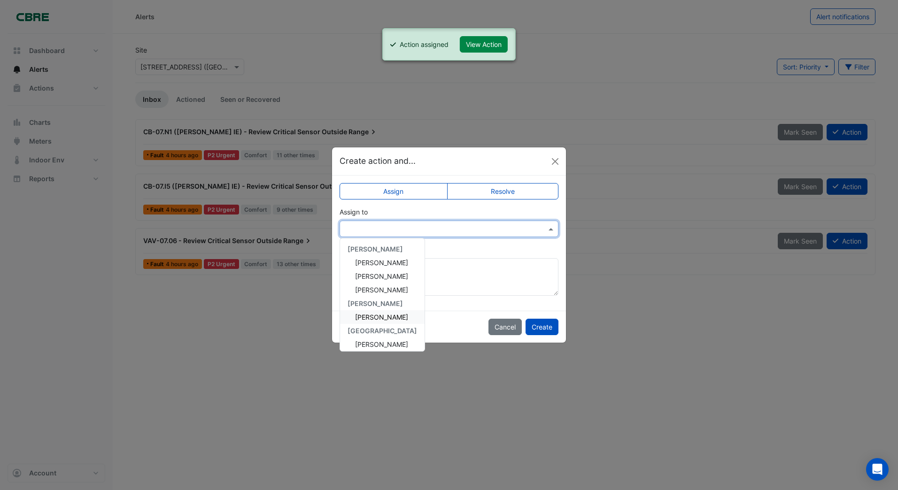
click at [376, 315] on span "[PERSON_NAME]" at bounding box center [381, 317] width 53 height 8
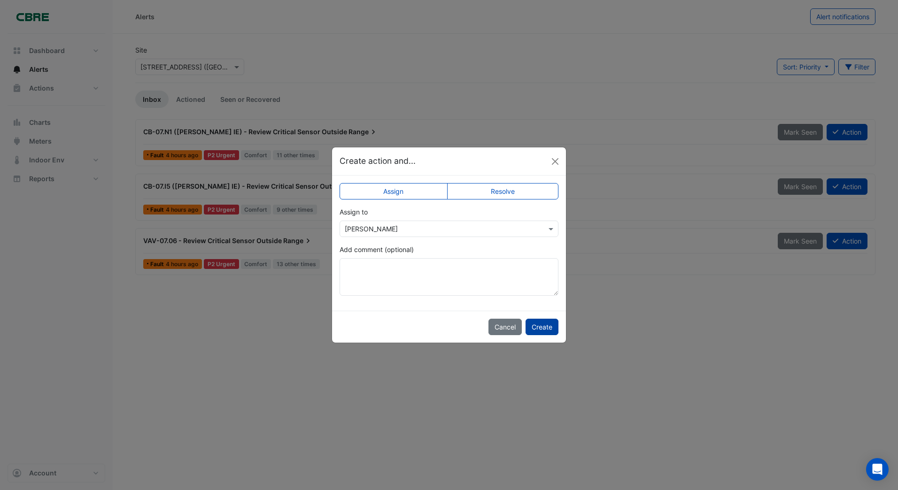
click at [543, 328] on button "Create" at bounding box center [541, 327] width 33 height 16
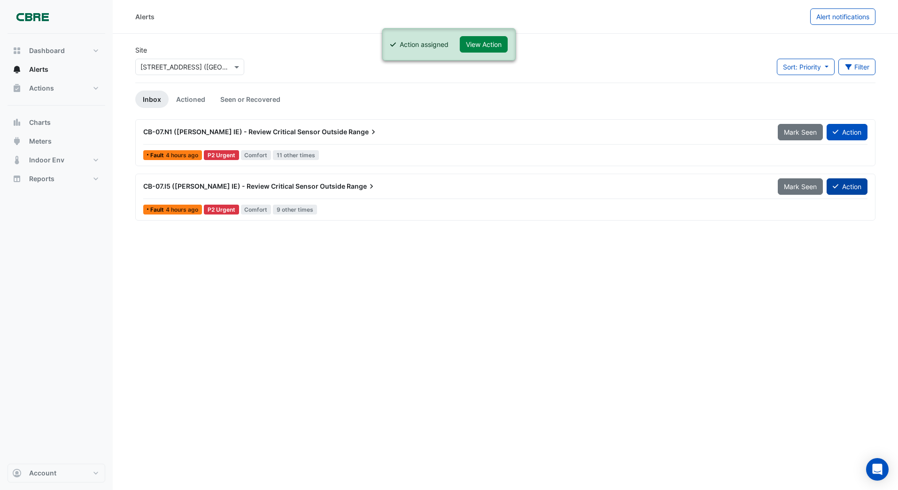
click at [836, 186] on icon at bounding box center [836, 186] width 6 height 7
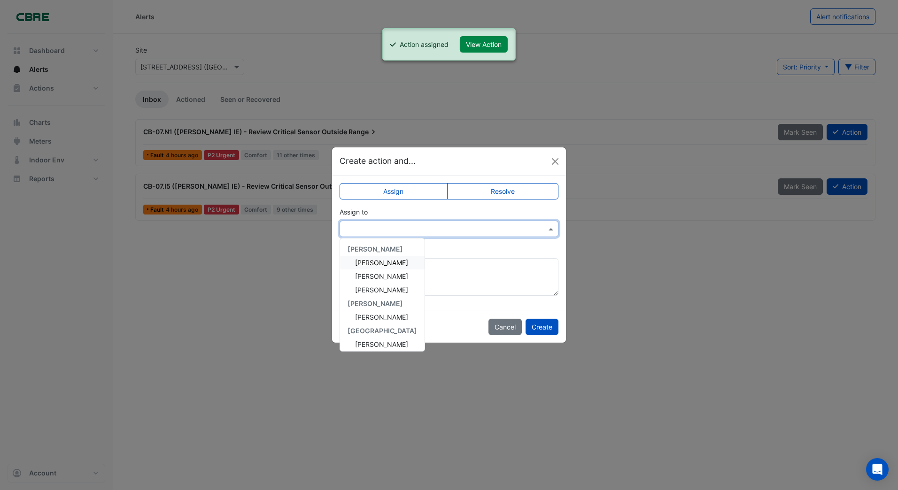
click at [391, 230] on input "text" at bounding box center [440, 229] width 190 height 10
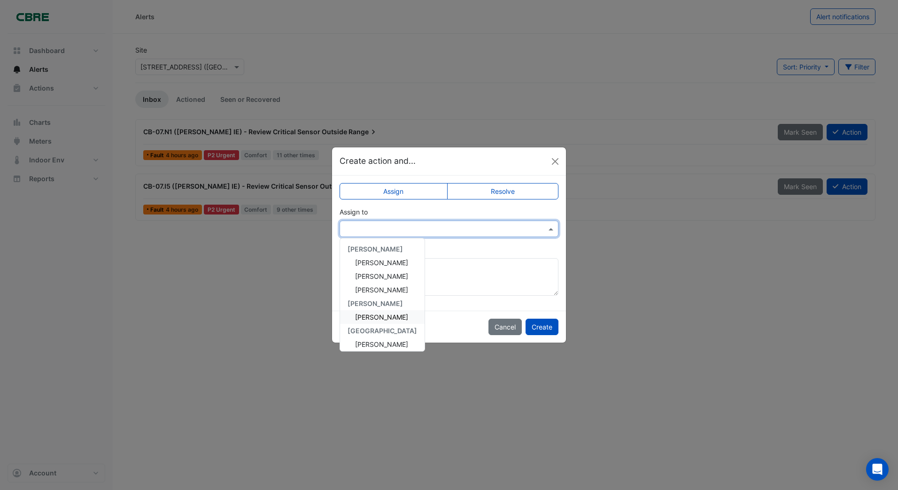
click at [367, 316] on span "[PERSON_NAME]" at bounding box center [381, 317] width 53 height 8
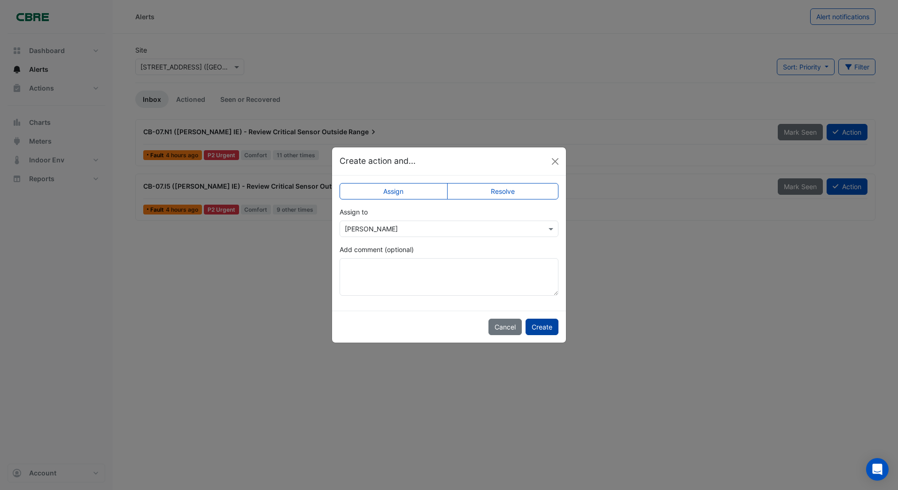
click at [540, 325] on button "Create" at bounding box center [541, 327] width 33 height 16
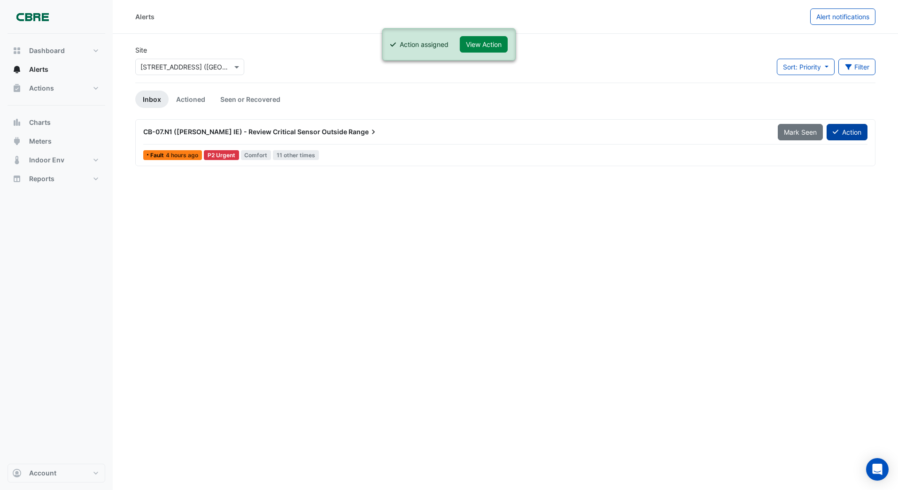
click at [830, 133] on button "Action" at bounding box center [846, 132] width 41 height 16
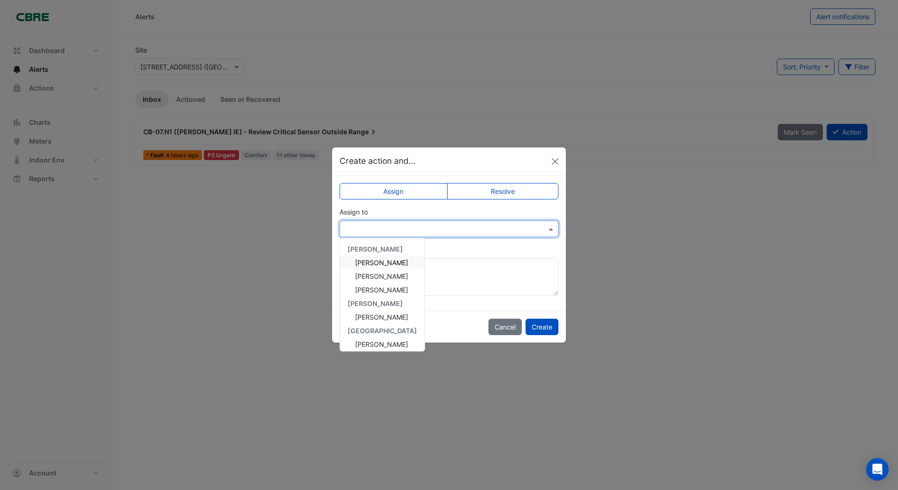
click at [421, 230] on input "text" at bounding box center [440, 229] width 190 height 10
click at [373, 318] on span "[PERSON_NAME]" at bounding box center [381, 317] width 53 height 8
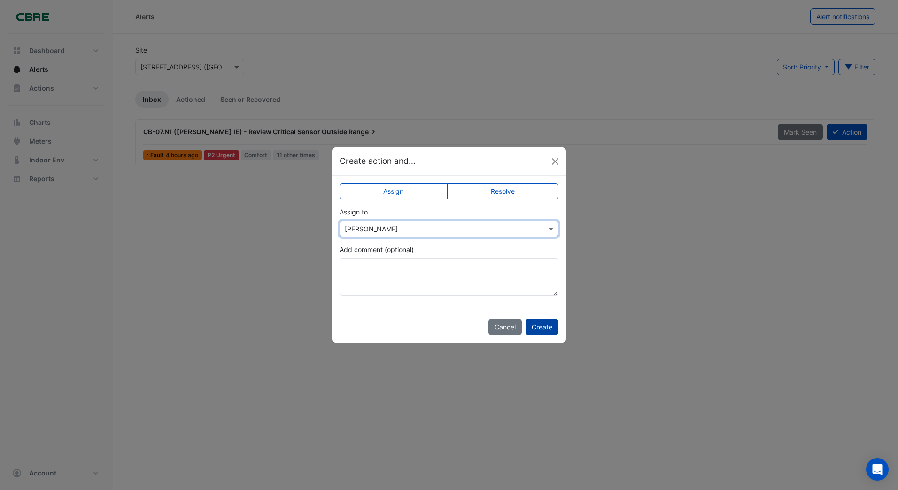
click at [540, 325] on button "Create" at bounding box center [541, 327] width 33 height 16
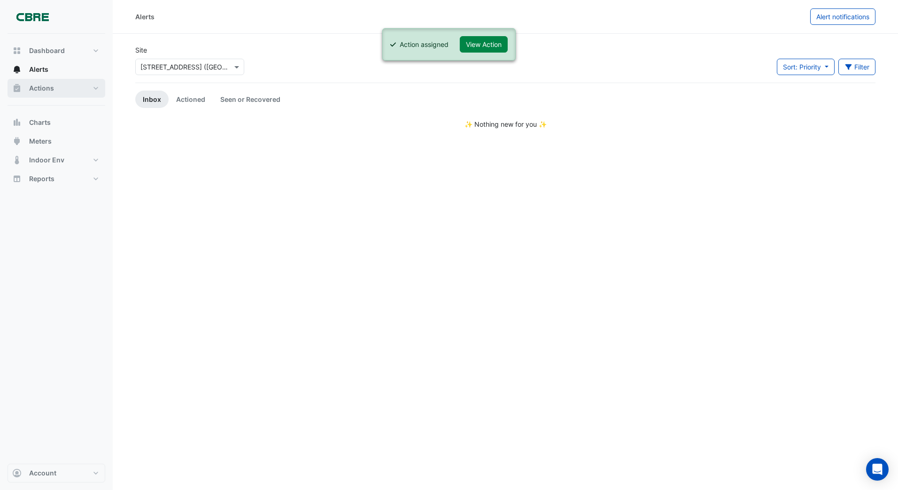
click at [39, 91] on span "Actions" at bounding box center [41, 88] width 25 height 9
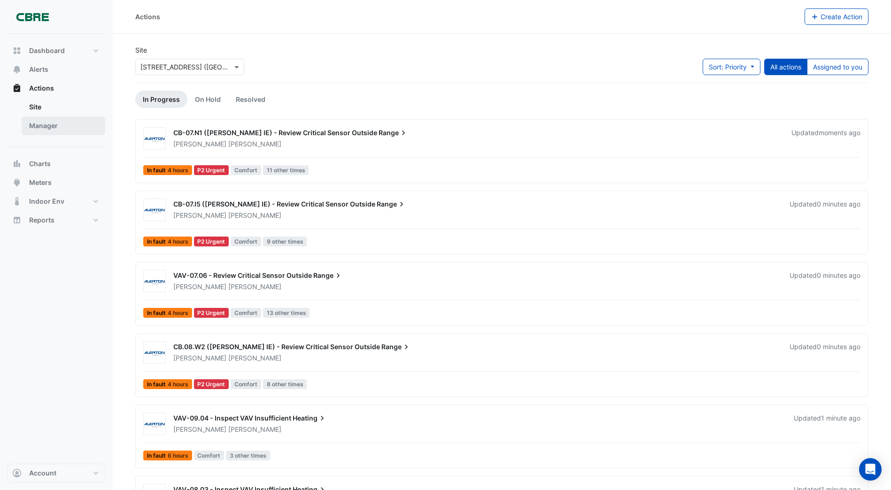
click at [50, 128] on link "Manager" at bounding box center [64, 125] width 84 height 19
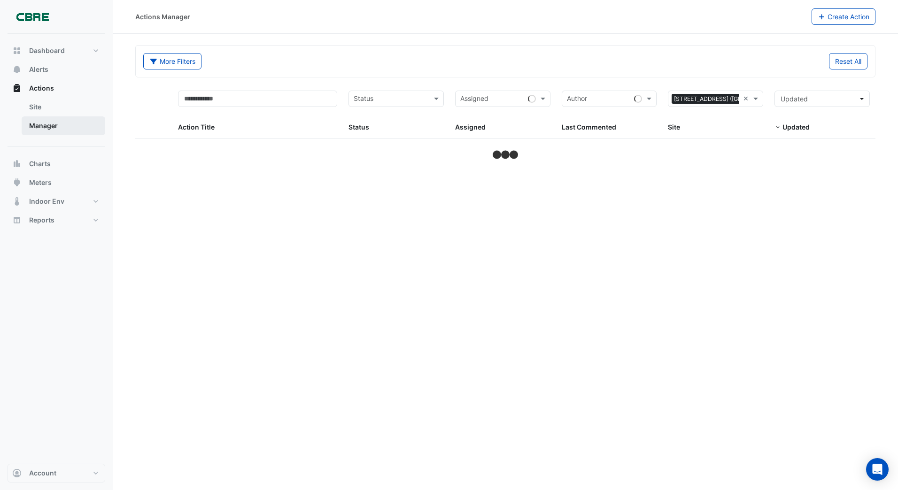
select select "***"
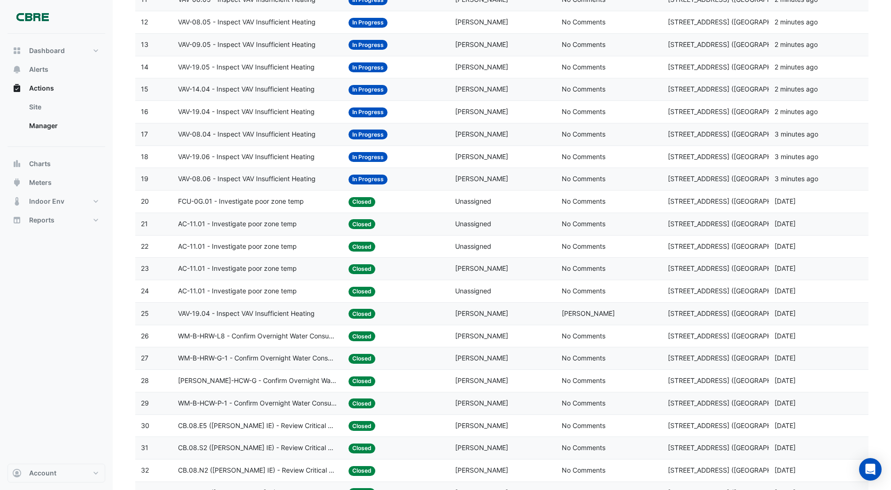
scroll to position [376, 0]
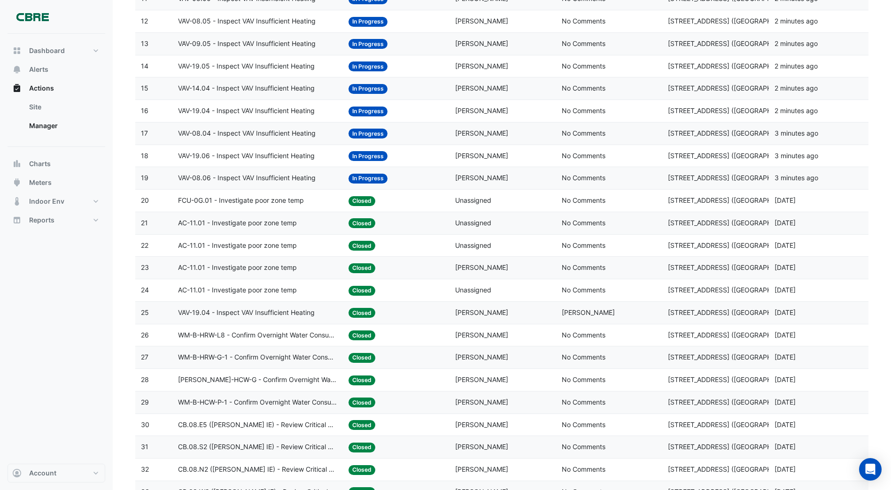
click at [369, 179] on span "In Progress" at bounding box center [367, 179] width 39 height 10
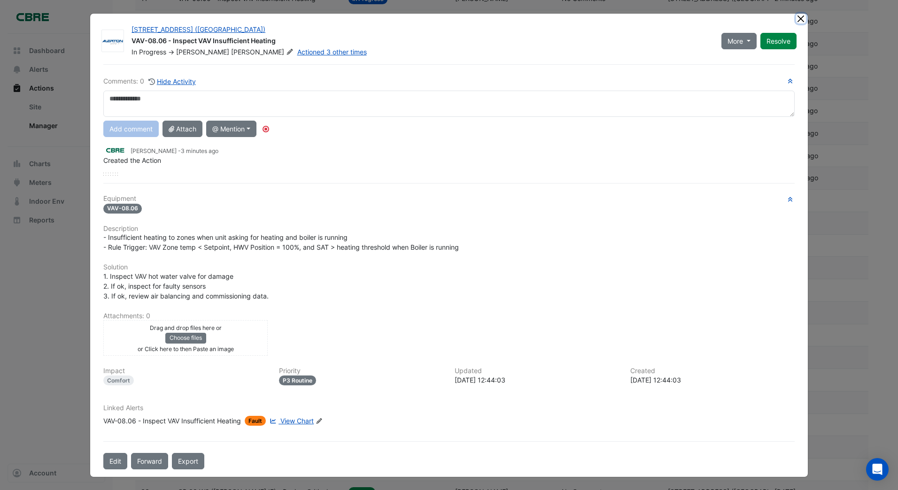
click at [796, 20] on button "Close" at bounding box center [801, 19] width 10 height 10
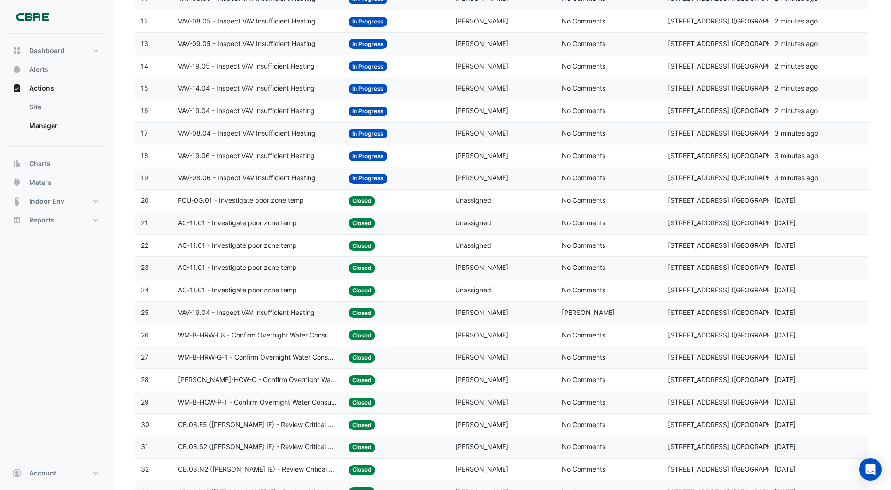
click at [376, 158] on span "In Progress" at bounding box center [367, 156] width 39 height 10
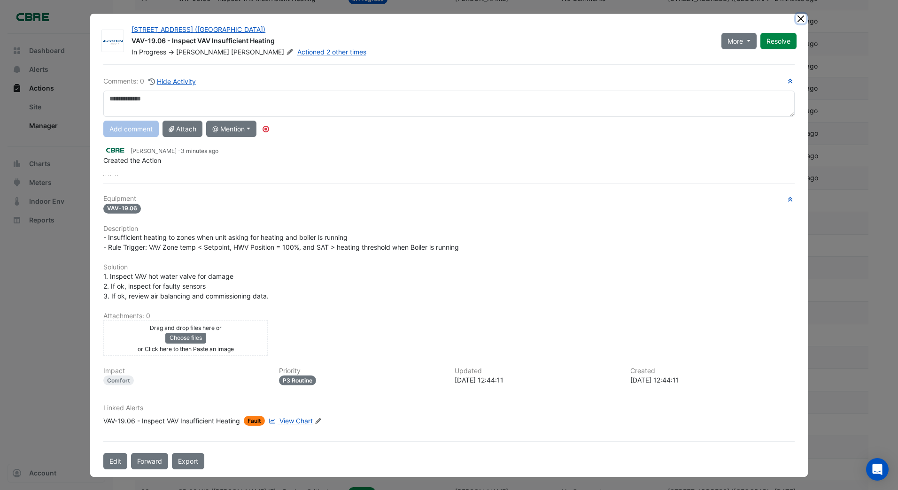
click at [797, 19] on ngb-modal-window "[STREET_ADDRESS] ([GEOGRAPHIC_DATA]) VAV-19.06 - Inspect VAV Insufficient Heati…" at bounding box center [449, 245] width 898 height 490
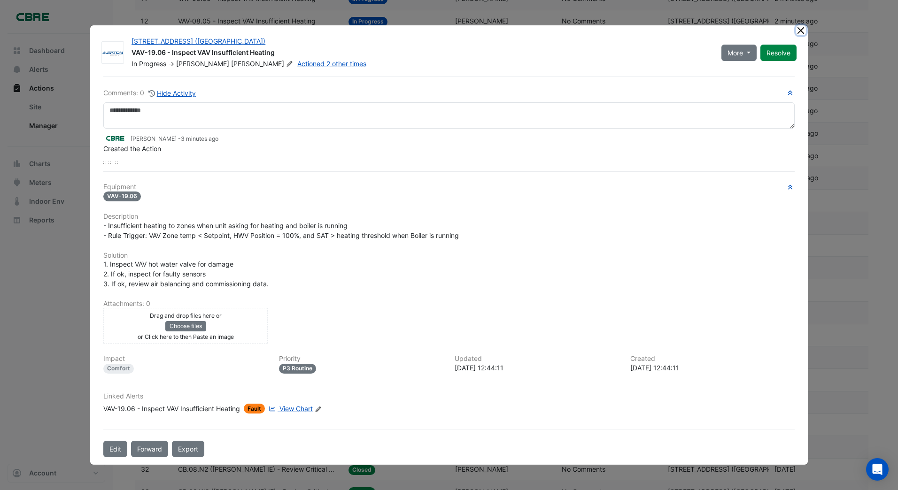
click at [798, 31] on button "Close" at bounding box center [801, 30] width 10 height 10
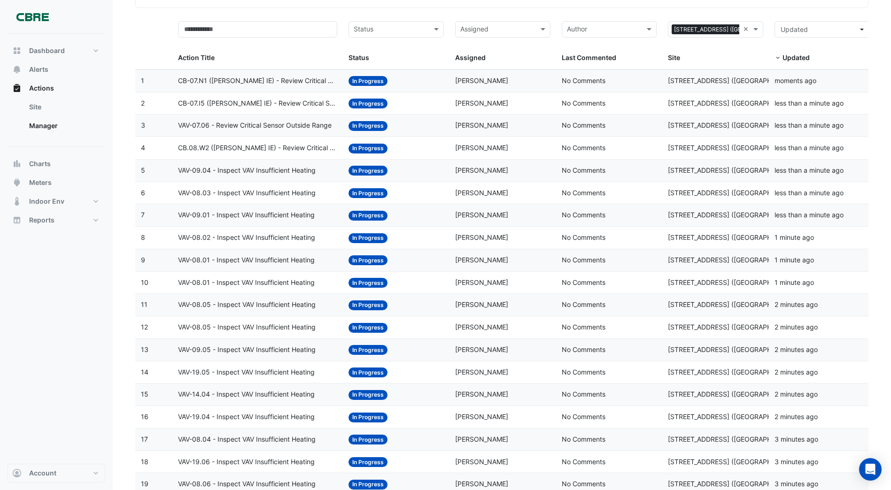
scroll to position [0, 0]
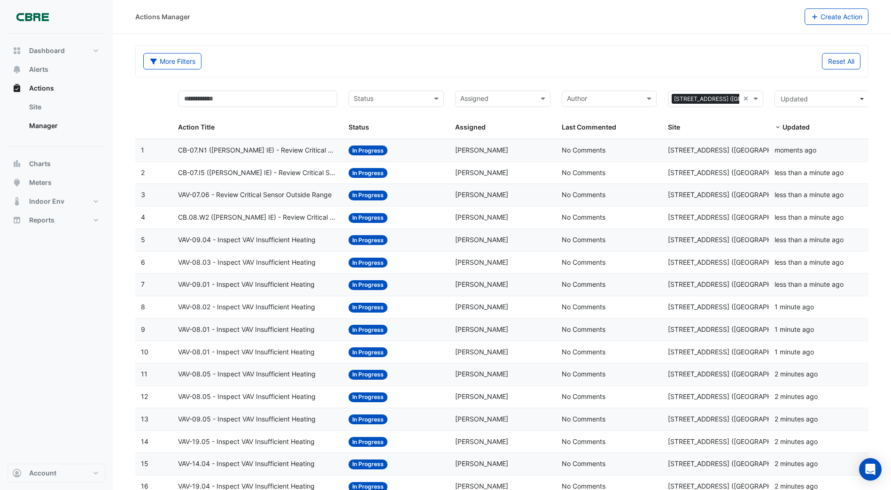
click at [366, 172] on span "In Progress" at bounding box center [367, 173] width 39 height 10
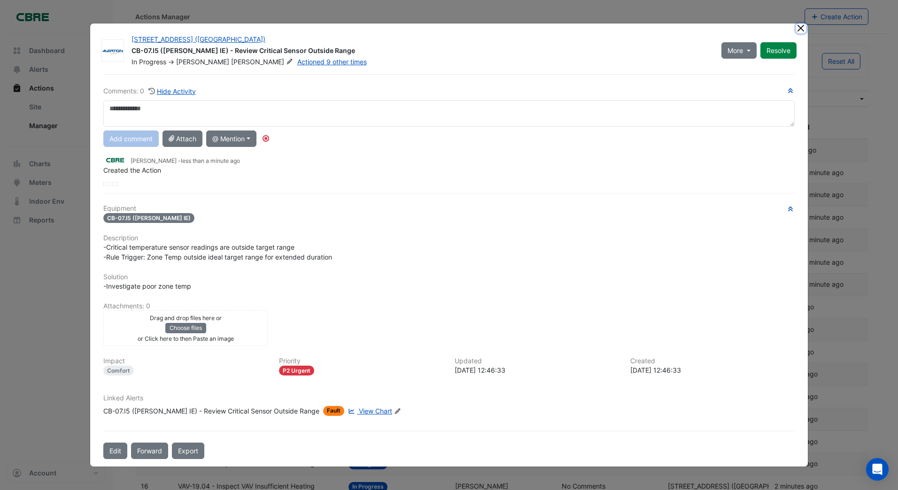
click at [798, 30] on ngb-modal-window "[STREET_ADDRESS] ([GEOGRAPHIC_DATA]) CB-07.I5 ([PERSON_NAME] IE) - Review Criti…" at bounding box center [449, 245] width 898 height 490
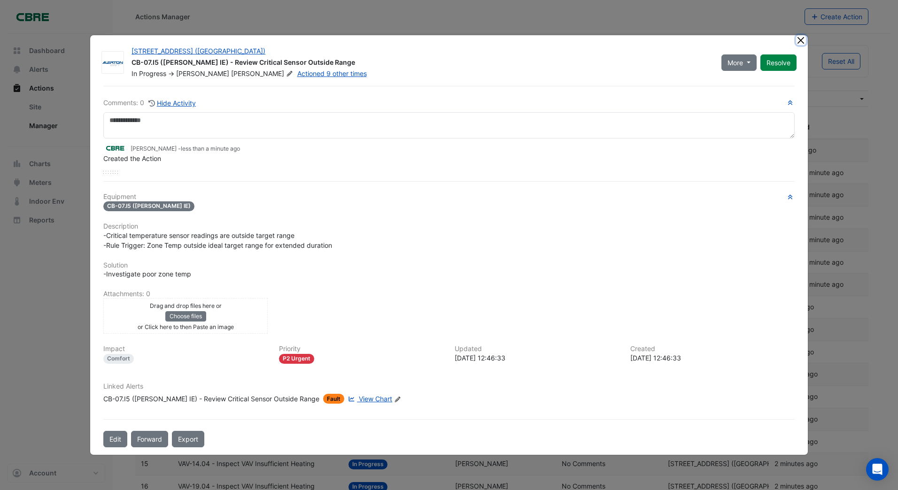
click at [803, 41] on button "Close" at bounding box center [801, 40] width 10 height 10
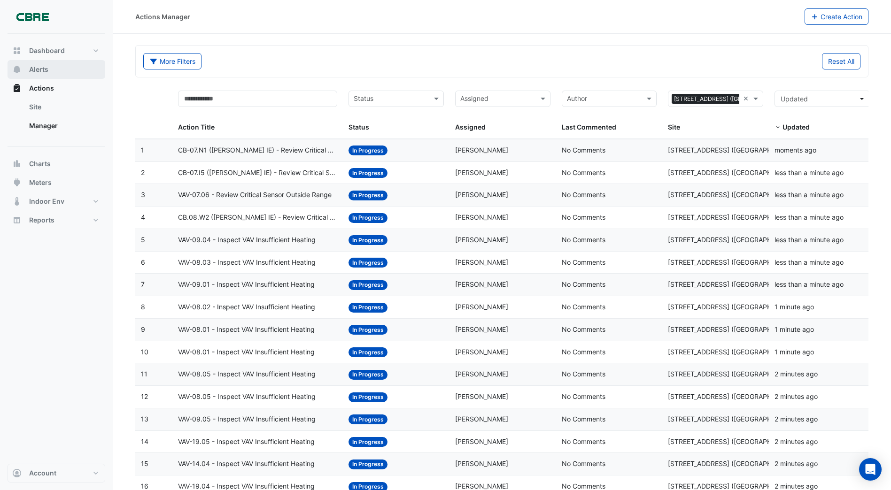
click at [38, 68] on span "Alerts" at bounding box center [38, 69] width 19 height 9
